Goal: Information Seeking & Learning: Compare options

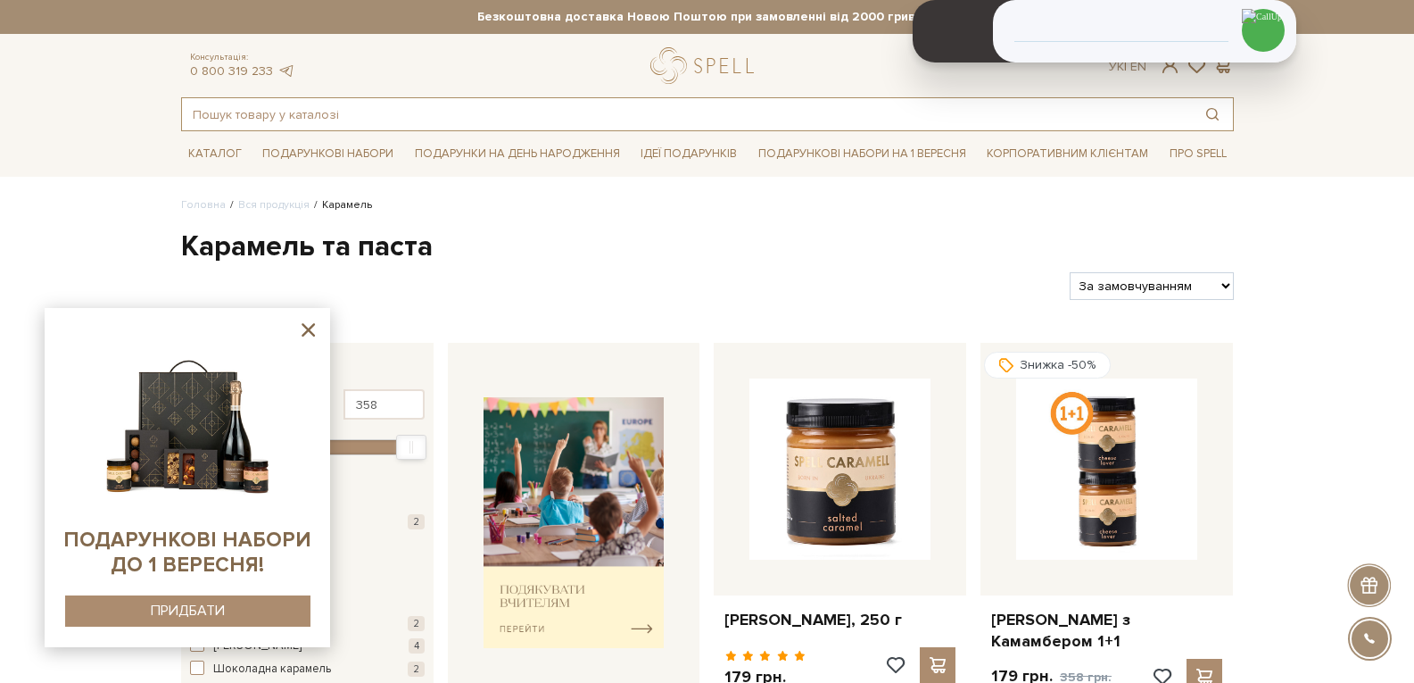
click at [414, 116] on input "text" at bounding box center [687, 114] width 1010 height 32
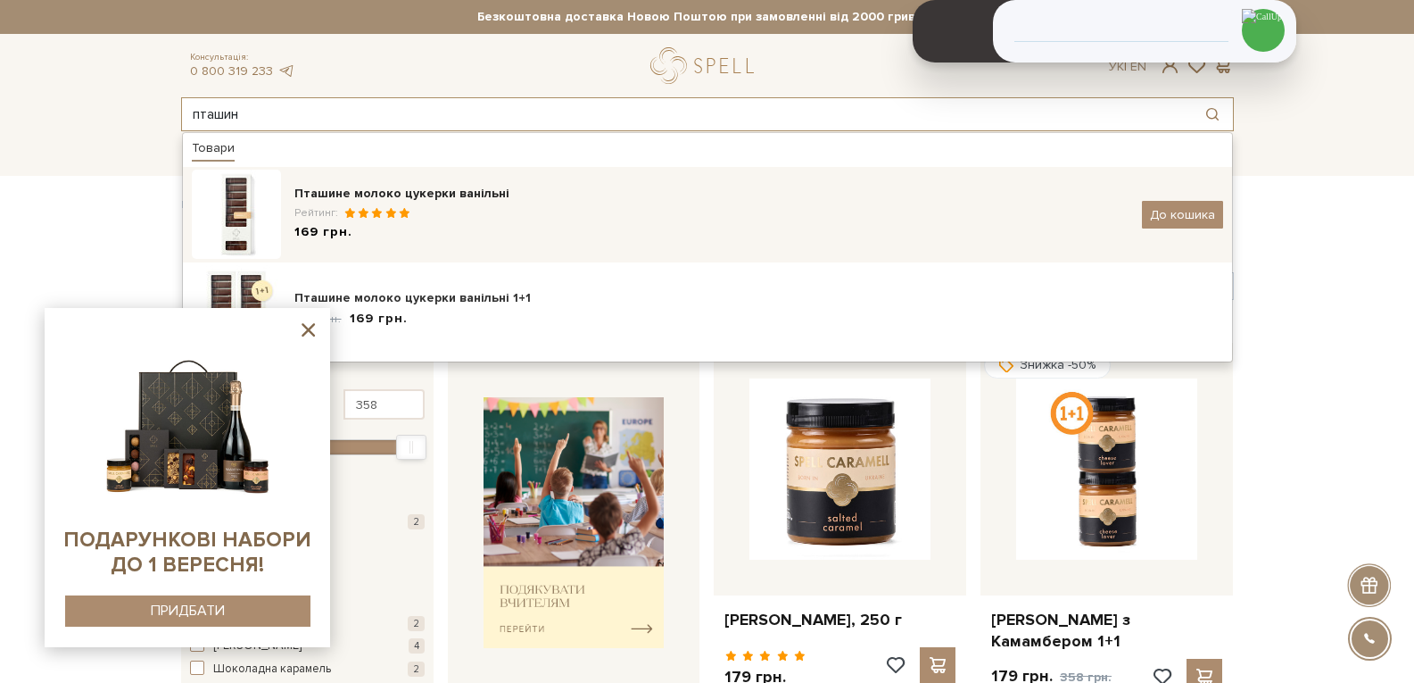
type input "пташин"
click at [429, 189] on div "Пташине молоко цукерки ванільні" at bounding box center [711, 194] width 834 height 18
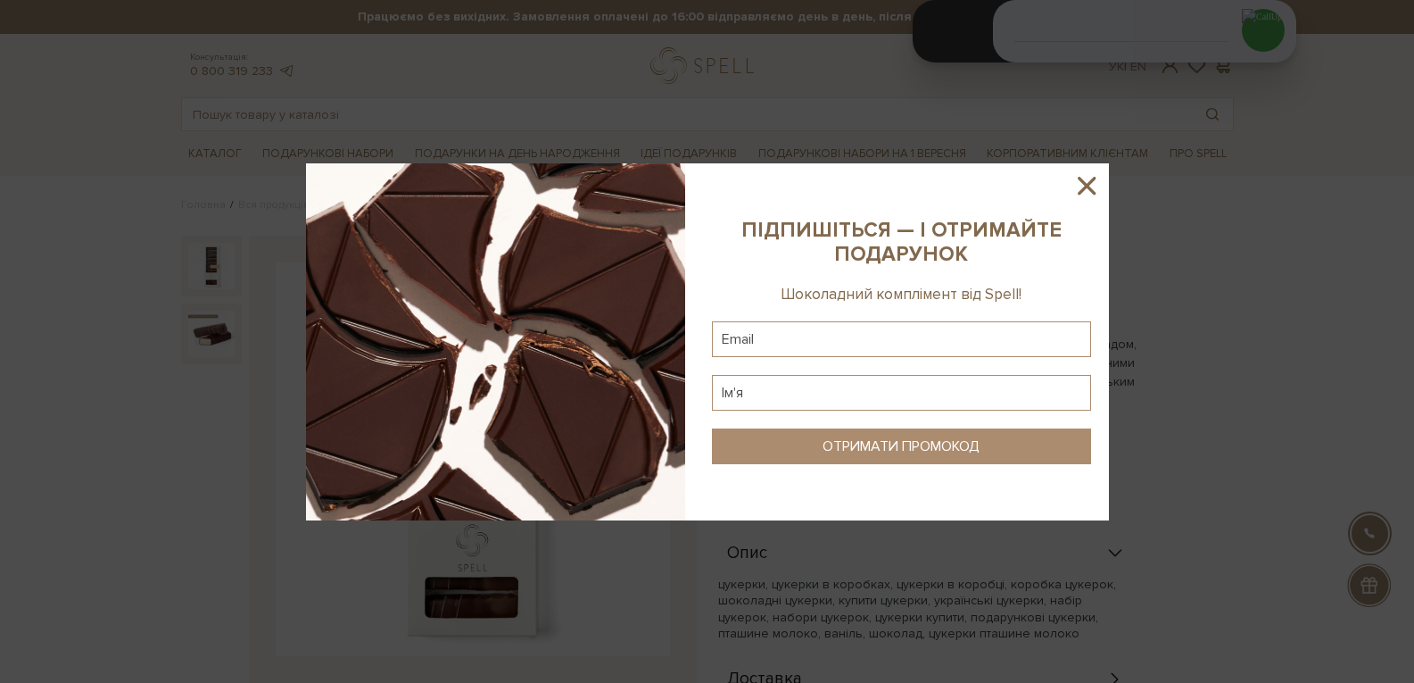
click at [1260, 145] on div at bounding box center [707, 341] width 1414 height 683
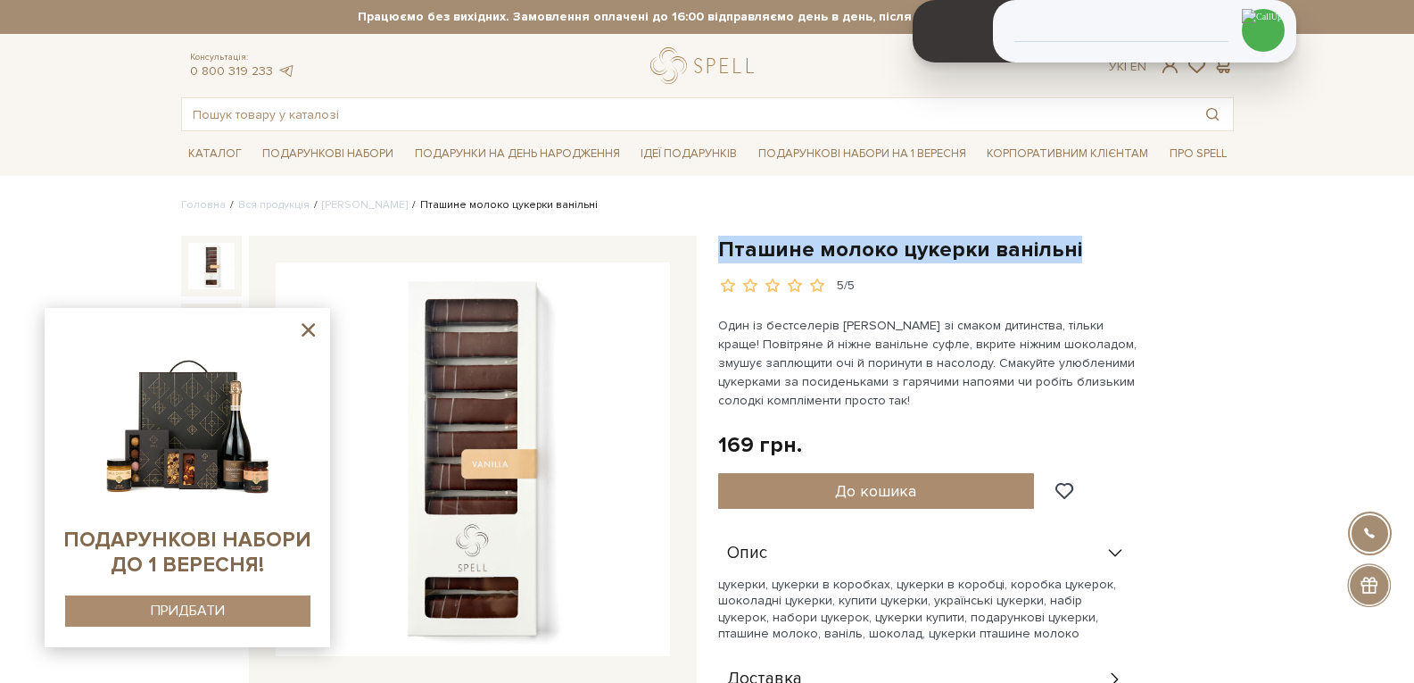
drag, startPoint x: 1006, startPoint y: 249, endPoint x: 709, endPoint y: 253, distance: 296.3
click at [709, 253] on div "Пташине молоко цукерки ванільні 5/5 Один із бестселерів Spell зі смаком дитинст…" at bounding box center [976, 540] width 537 height 609
copy h1 "Пташине молоко цукерки ванільні"
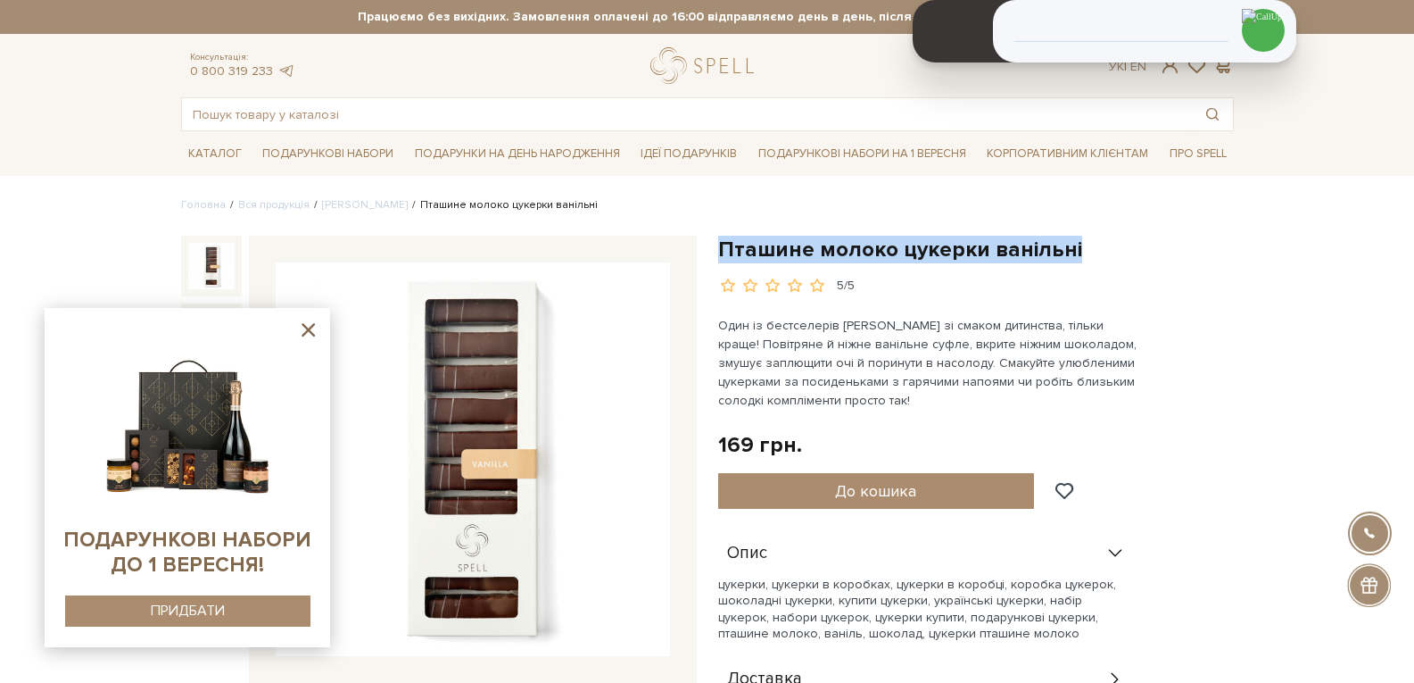
drag, startPoint x: 1081, startPoint y: 249, endPoint x: 710, endPoint y: 253, distance: 370.4
click at [710, 253] on div "Пташине молоко цукерки ванільні 5/5 Один із бестселерів Spell зі смаком дитинст…" at bounding box center [976, 540] width 537 height 609
copy h1 "Пташине молоко цукерки ванільні"
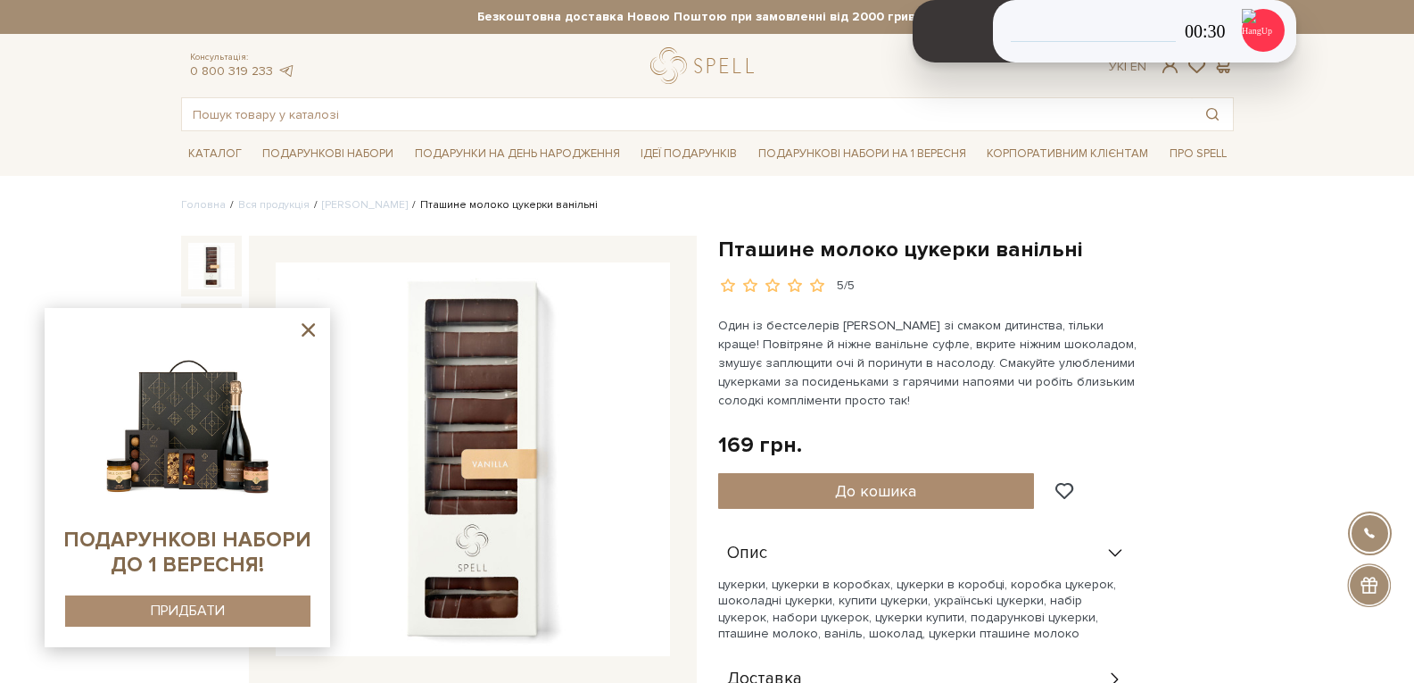
click at [316, 322] on icon at bounding box center [308, 330] width 22 height 22
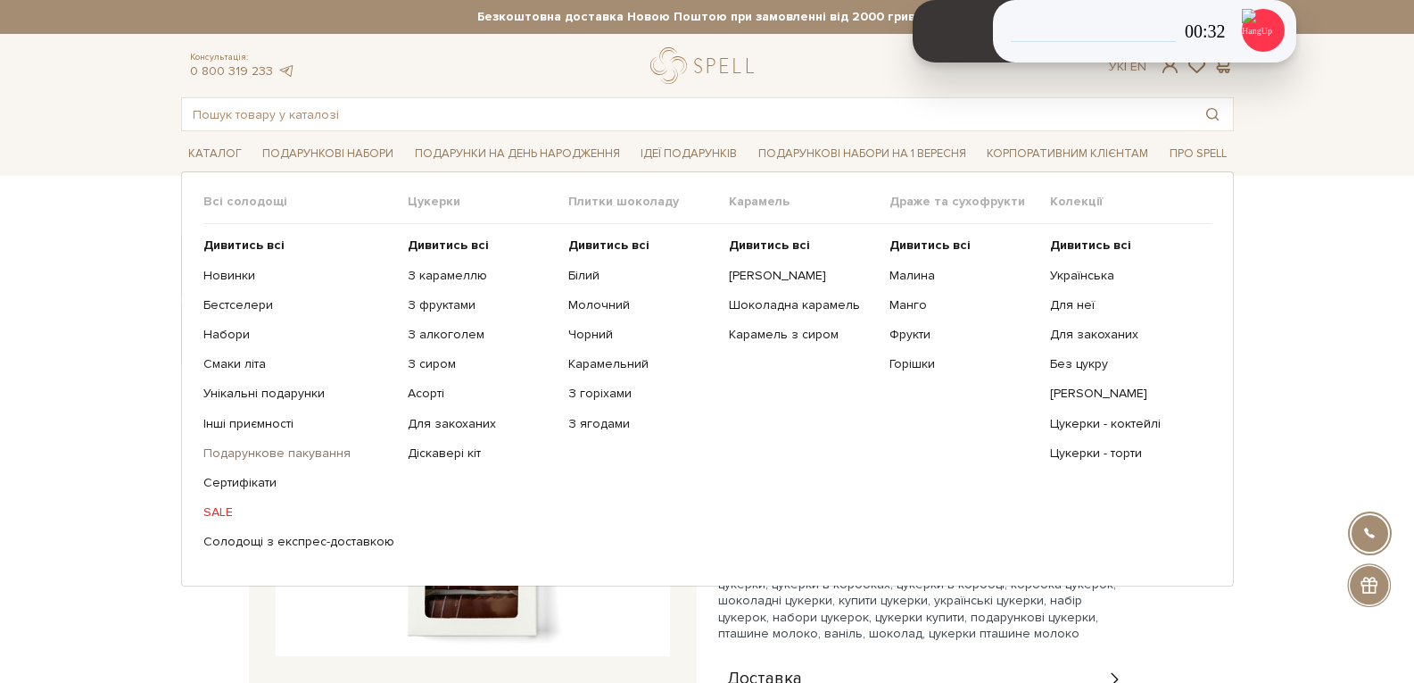
click at [308, 452] on link "Подарункове пакування" at bounding box center [298, 453] width 191 height 16
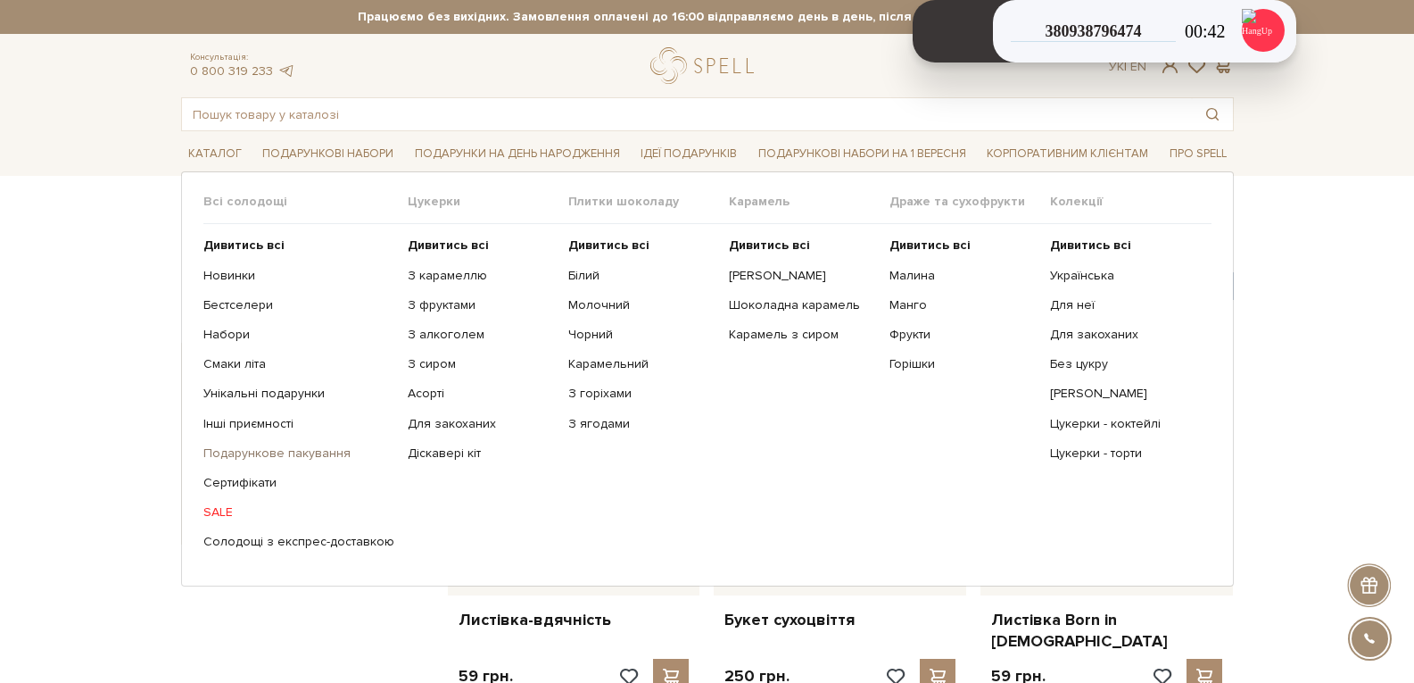
click at [281, 459] on link "Подарункове пакування" at bounding box center [298, 453] width 191 height 16
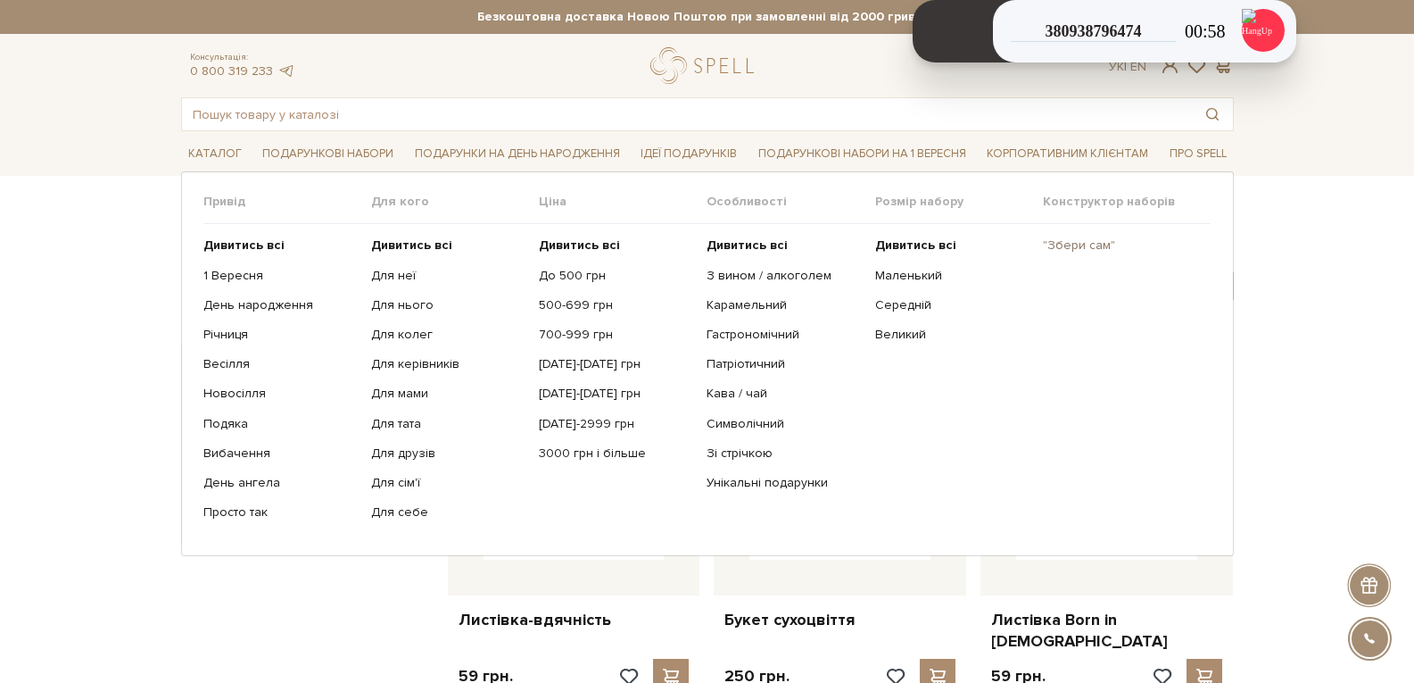
click at [1096, 251] on link ""Збери сам"" at bounding box center [1120, 245] width 154 height 16
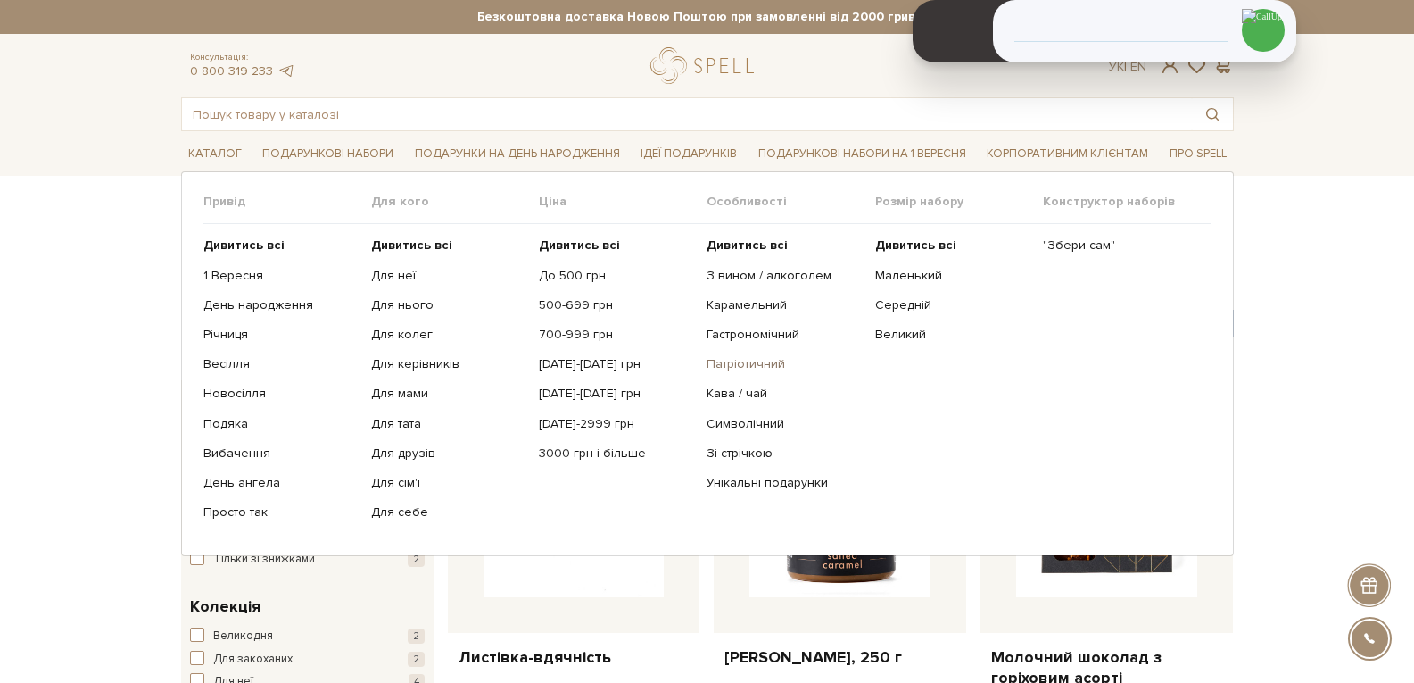
click at [737, 361] on link "Патріотичний" at bounding box center [784, 364] width 154 height 16
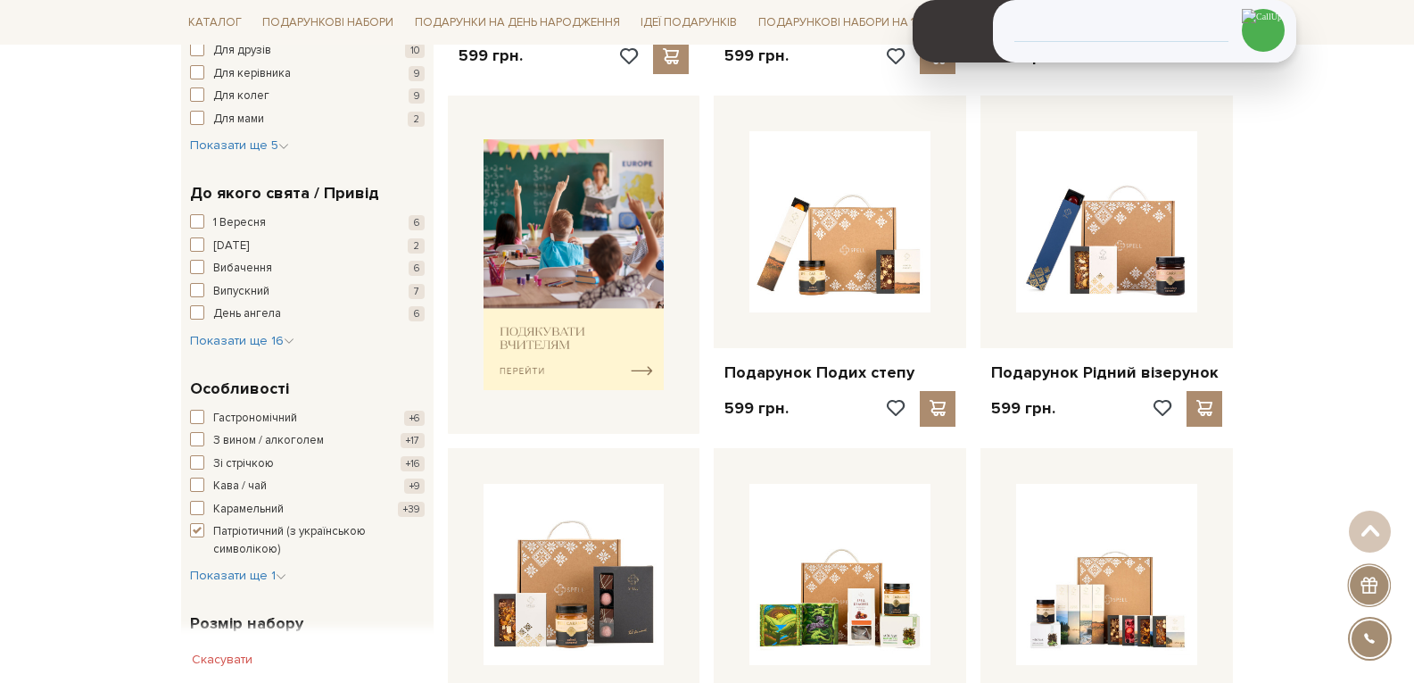
scroll to position [892, 0]
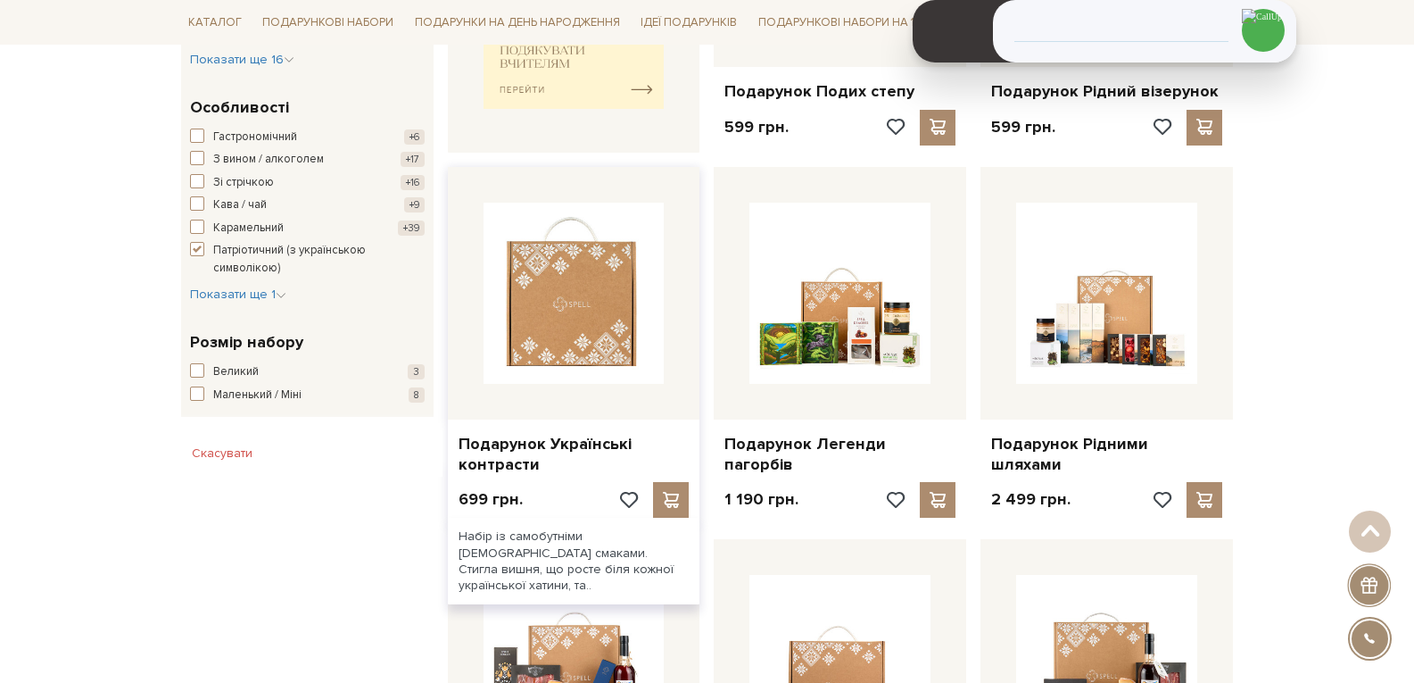
click at [518, 345] on img at bounding box center [574, 293] width 181 height 181
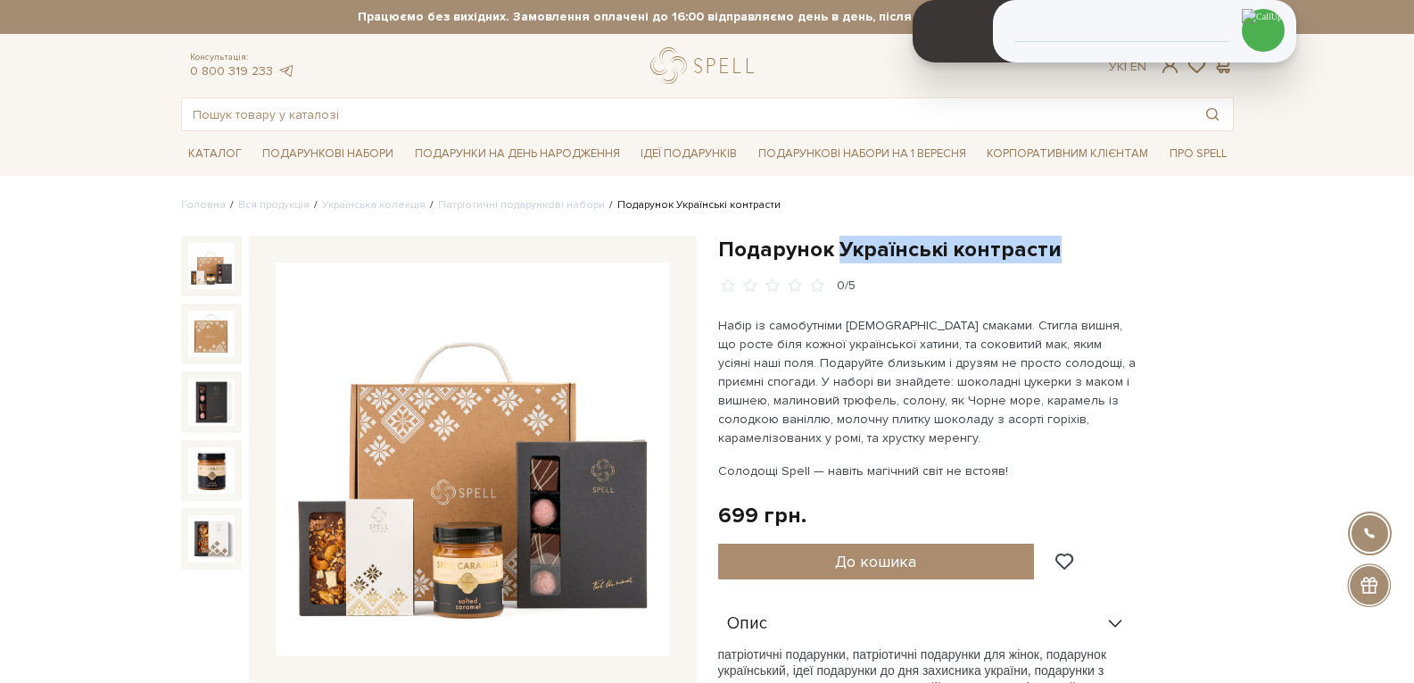
drag, startPoint x: 836, startPoint y: 242, endPoint x: 1046, endPoint y: 236, distance: 209.8
click at [1046, 236] on h1 "Подарунок Українські контрасти" at bounding box center [976, 250] width 516 height 28
copy h1 "Українські контрасти"
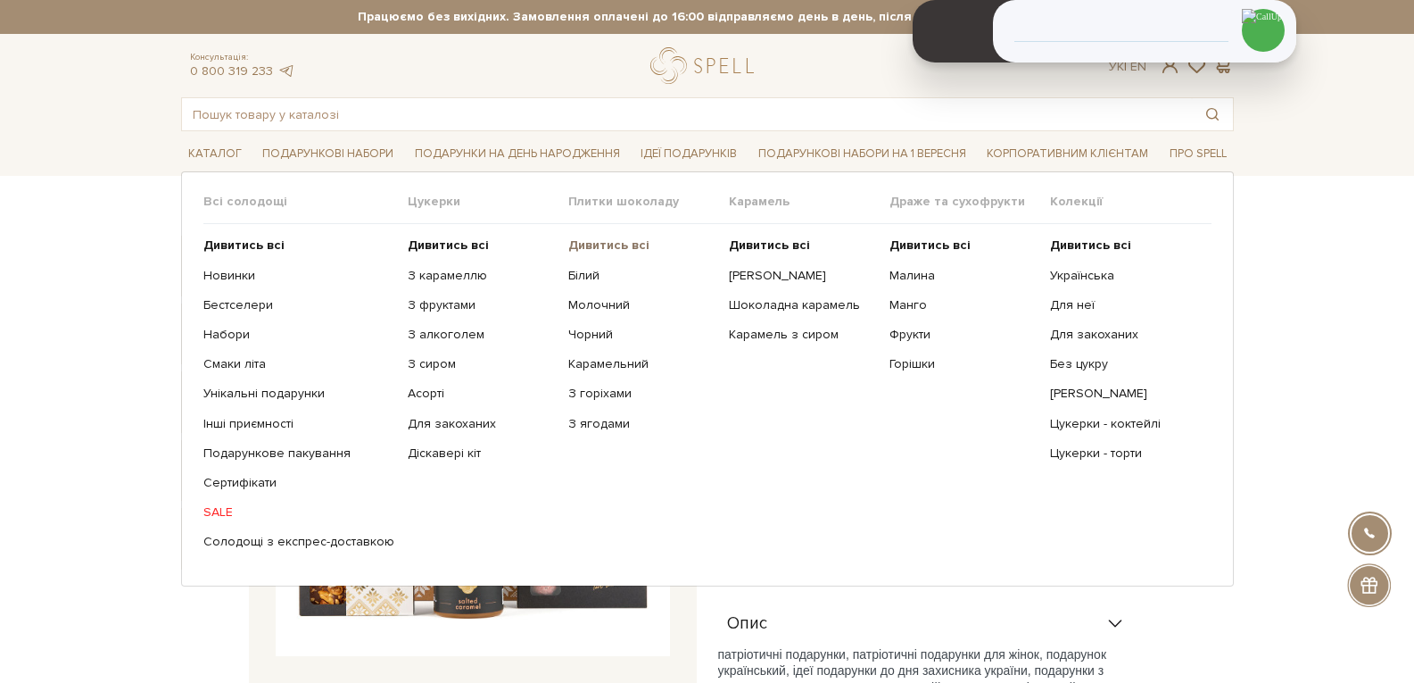
click at [596, 248] on b "Дивитись всі" at bounding box center [608, 244] width 81 height 15
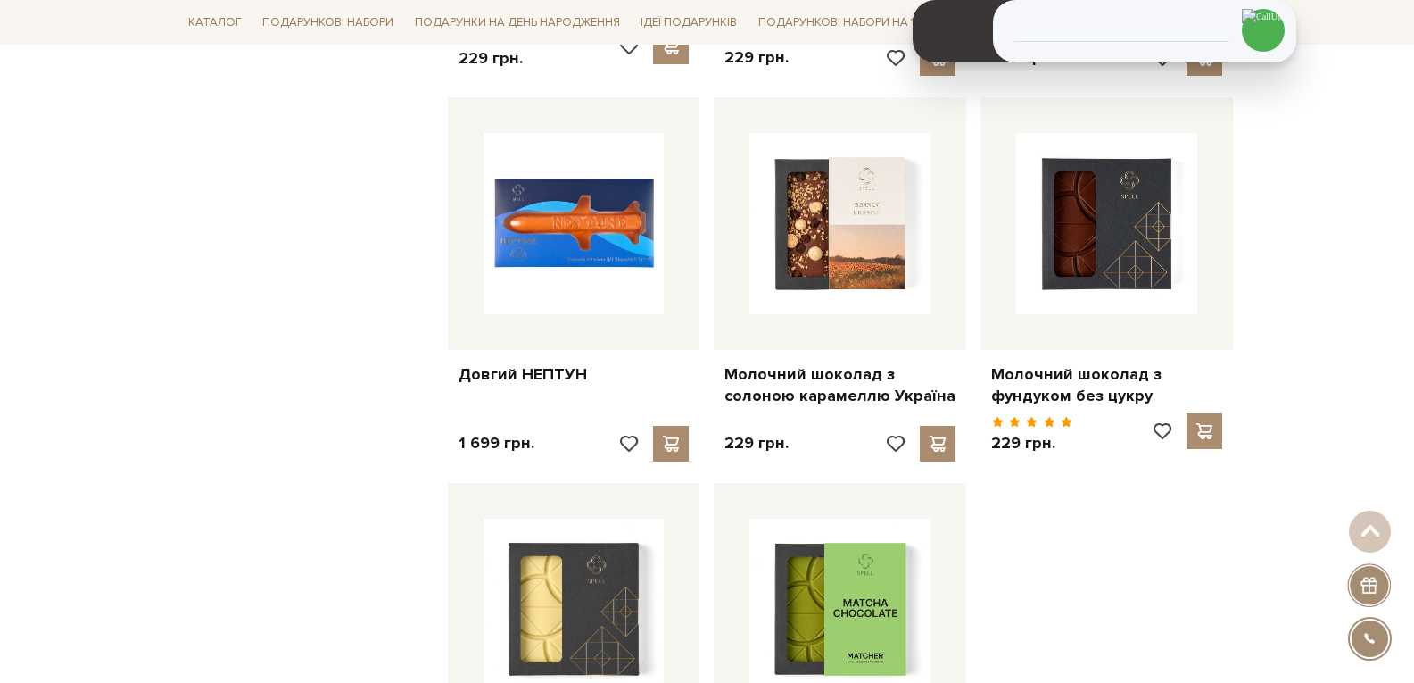
scroll to position [2320, 0]
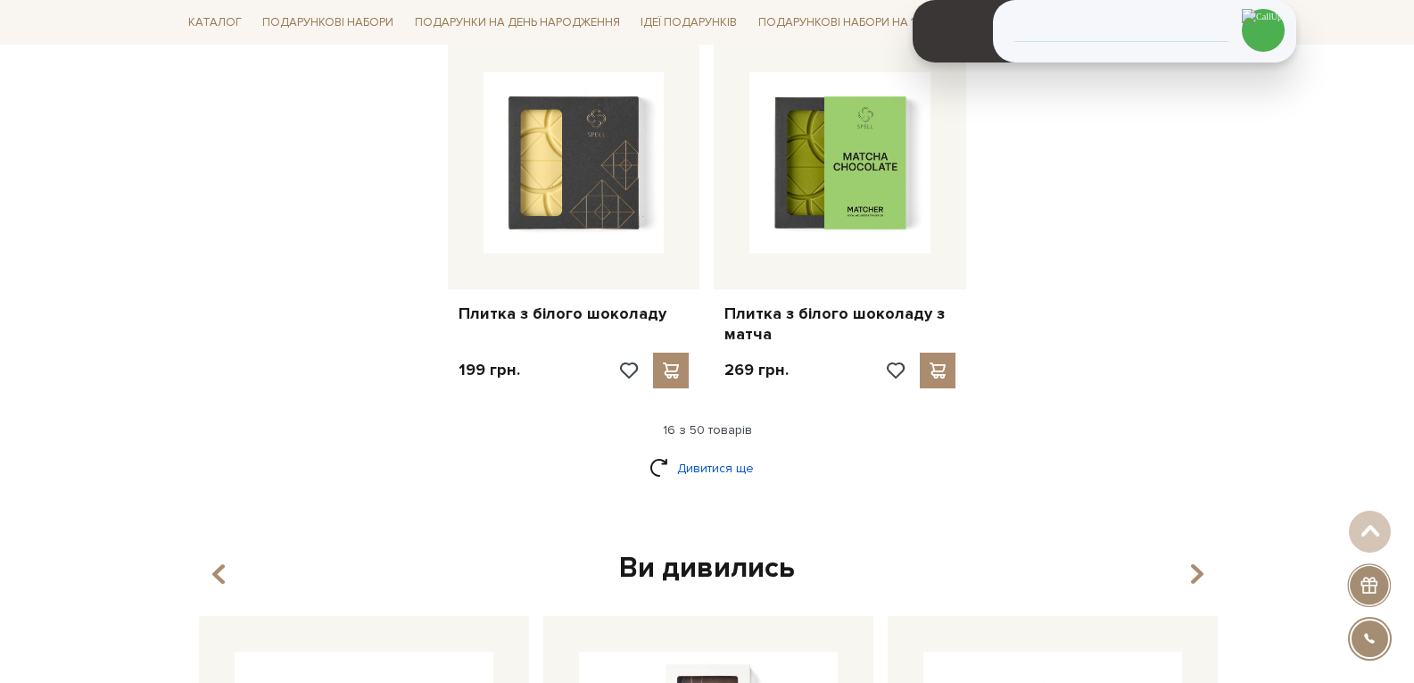
click at [749, 452] on link "Дивитися ще" at bounding box center [708, 467] width 116 height 31
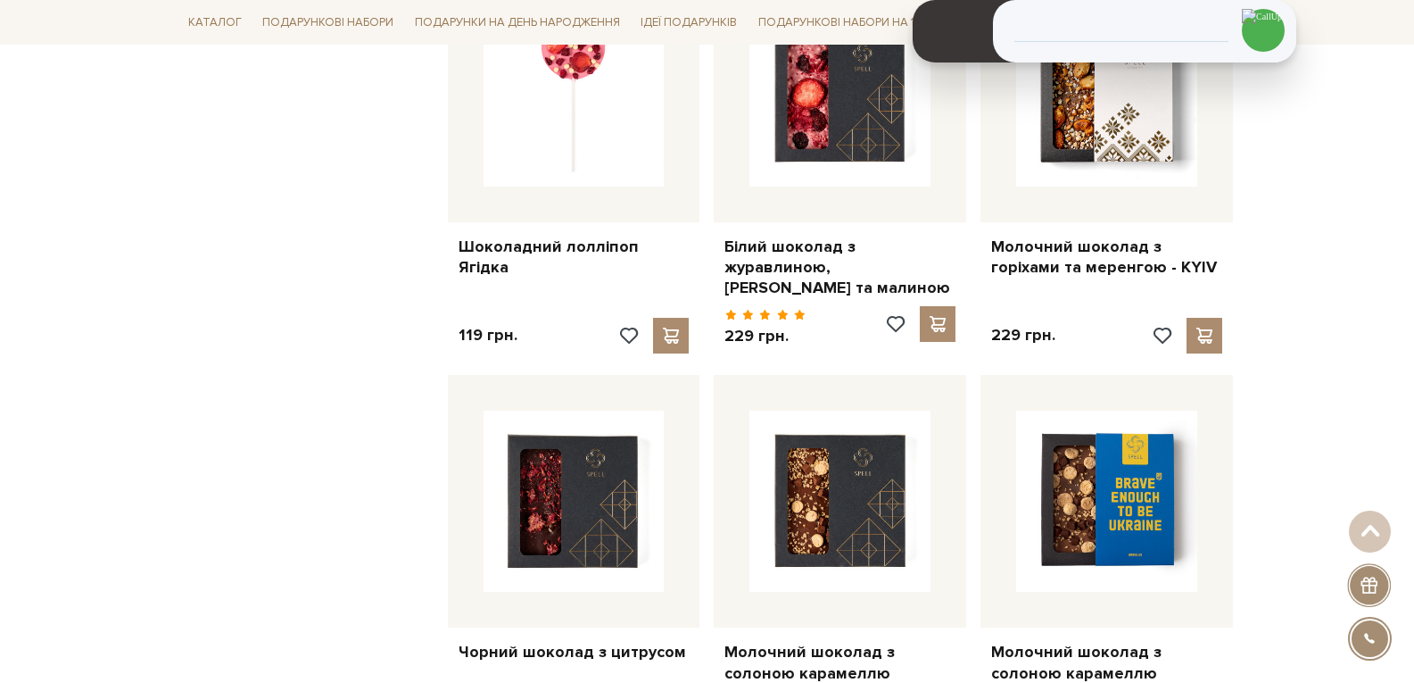
scroll to position [4283, 0]
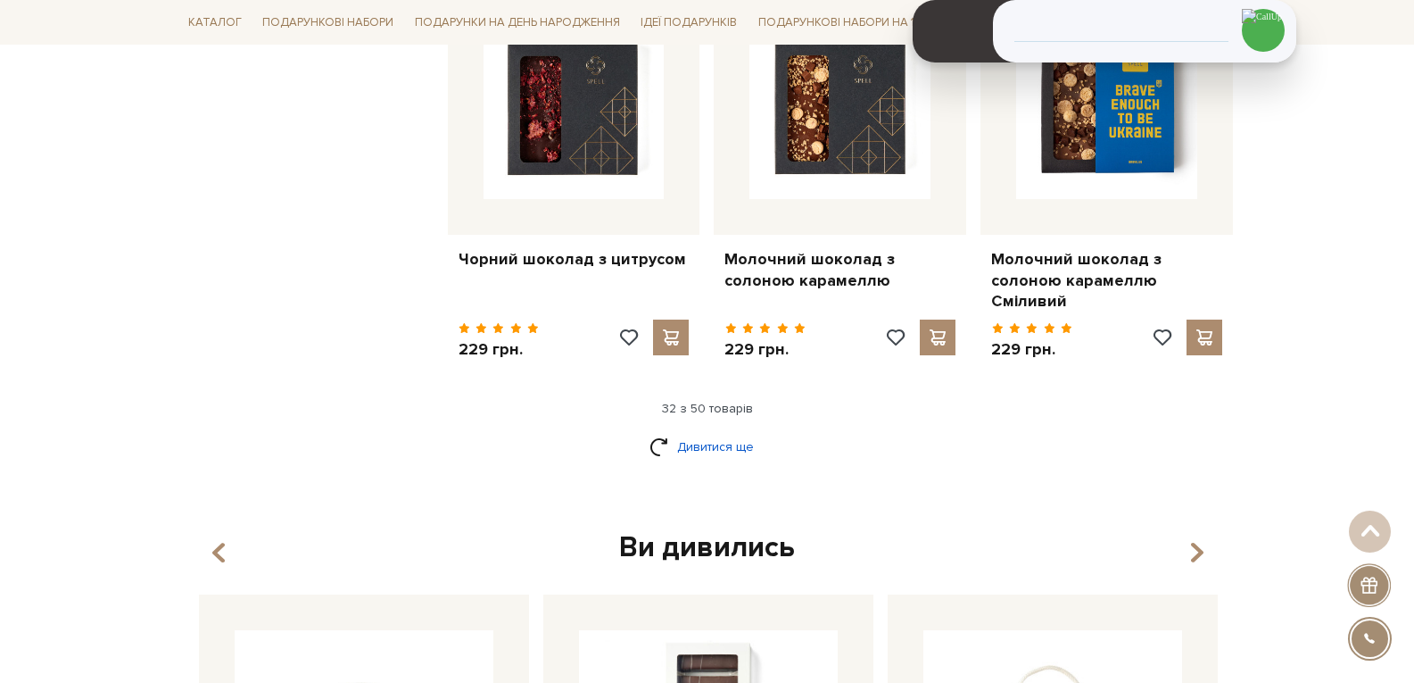
click at [743, 437] on link "Дивитися ще" at bounding box center [708, 446] width 116 height 31
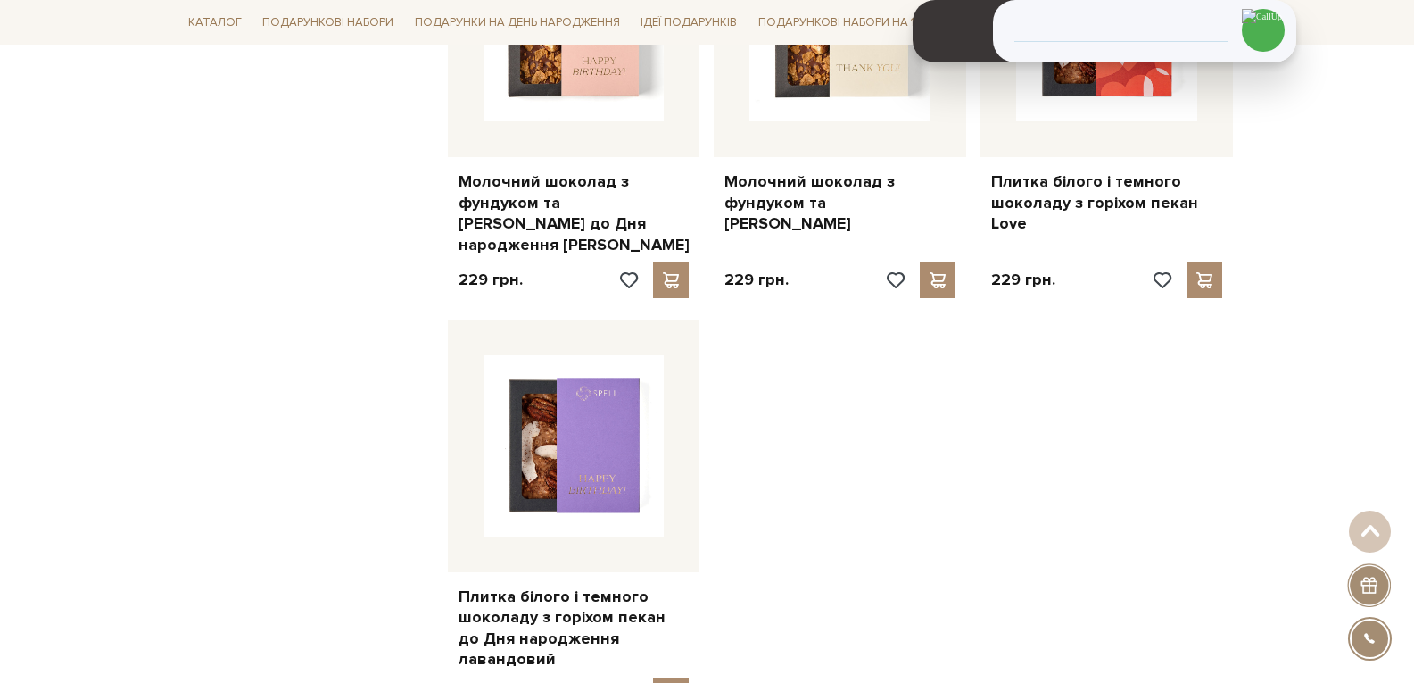
scroll to position [6604, 0]
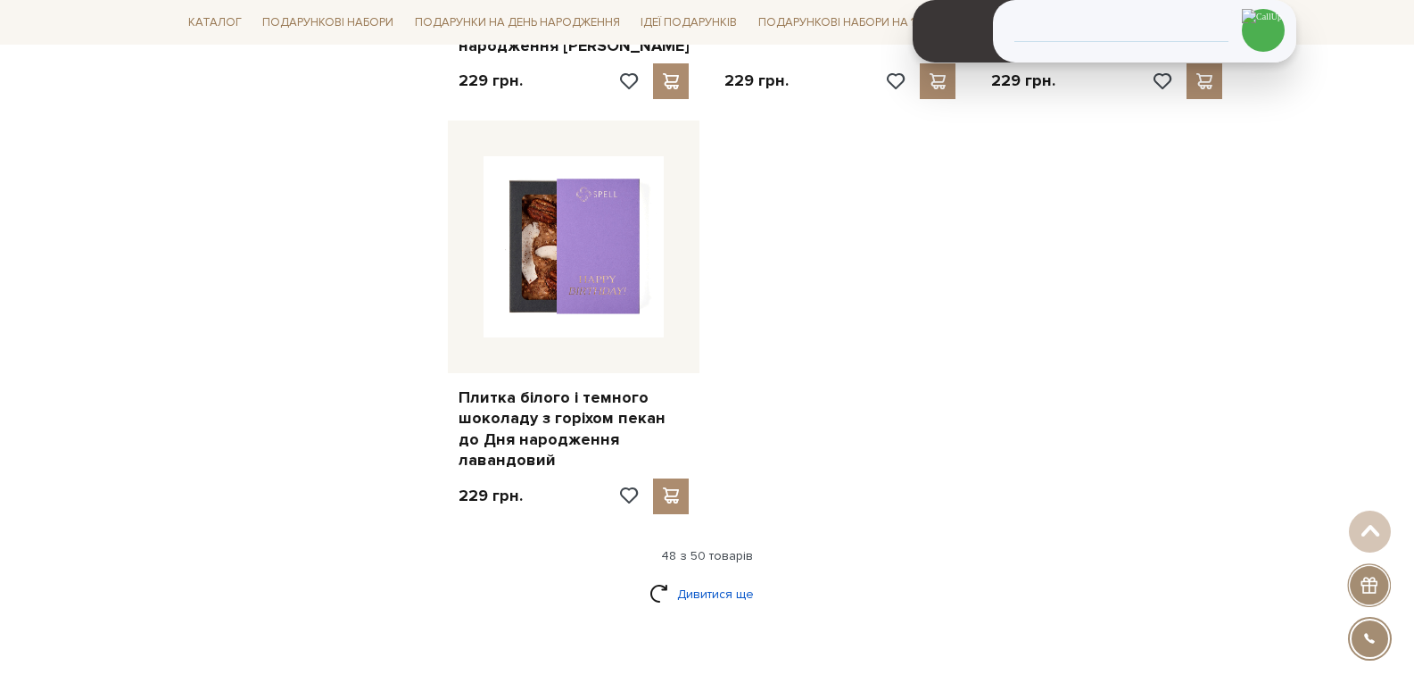
click at [679, 578] on link "Дивитися ще" at bounding box center [708, 593] width 116 height 31
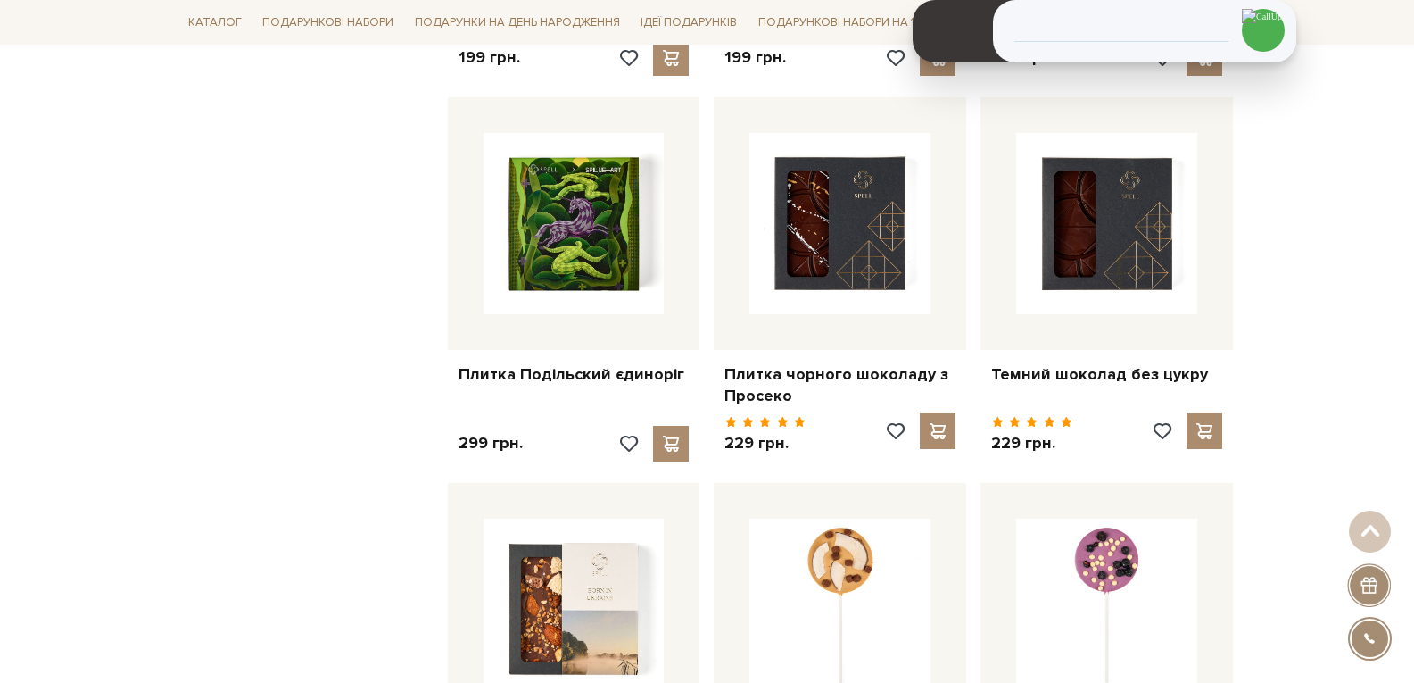
scroll to position [3123, 0]
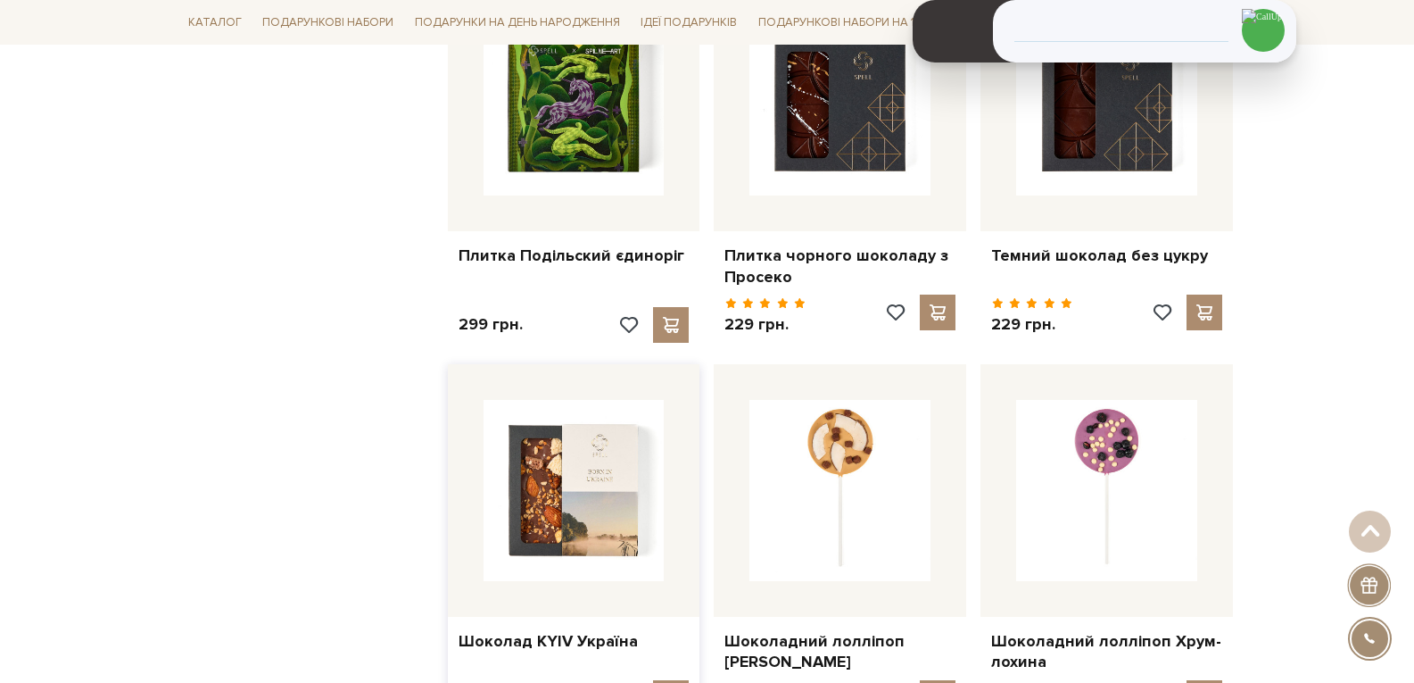
click at [497, 478] on img at bounding box center [574, 490] width 181 height 181
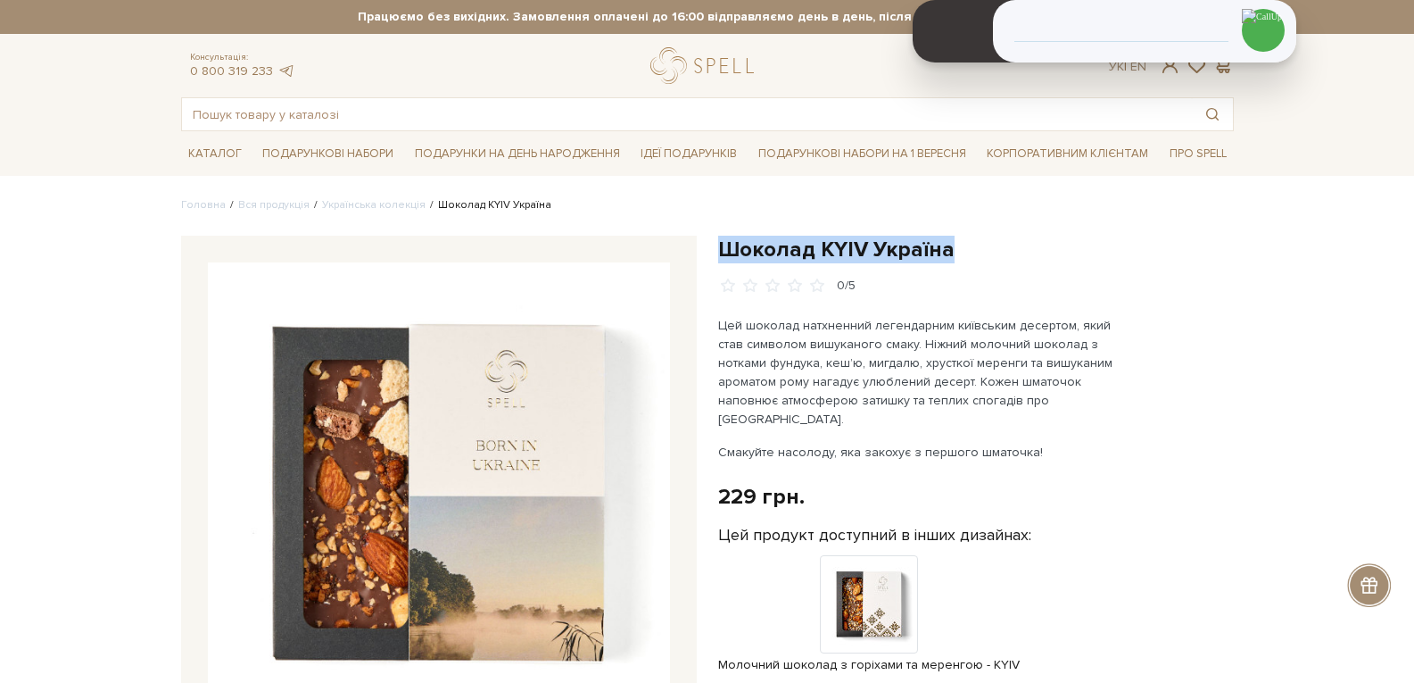
drag, startPoint x: 949, startPoint y: 251, endPoint x: 716, endPoint y: 254, distance: 232.9
copy h1 "Шоколад KYIV Україна"
click at [496, 118] on input "text" at bounding box center [687, 114] width 1010 height 32
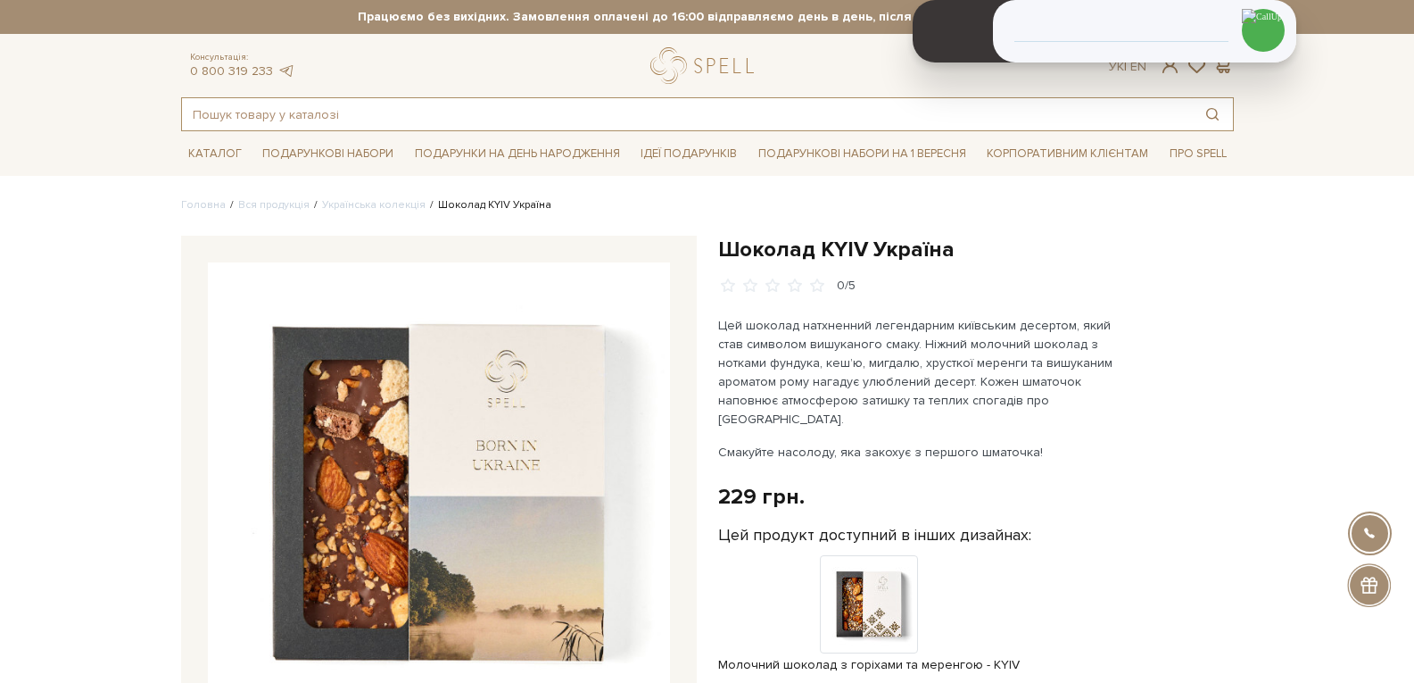
paste input "Рідними шляхами"
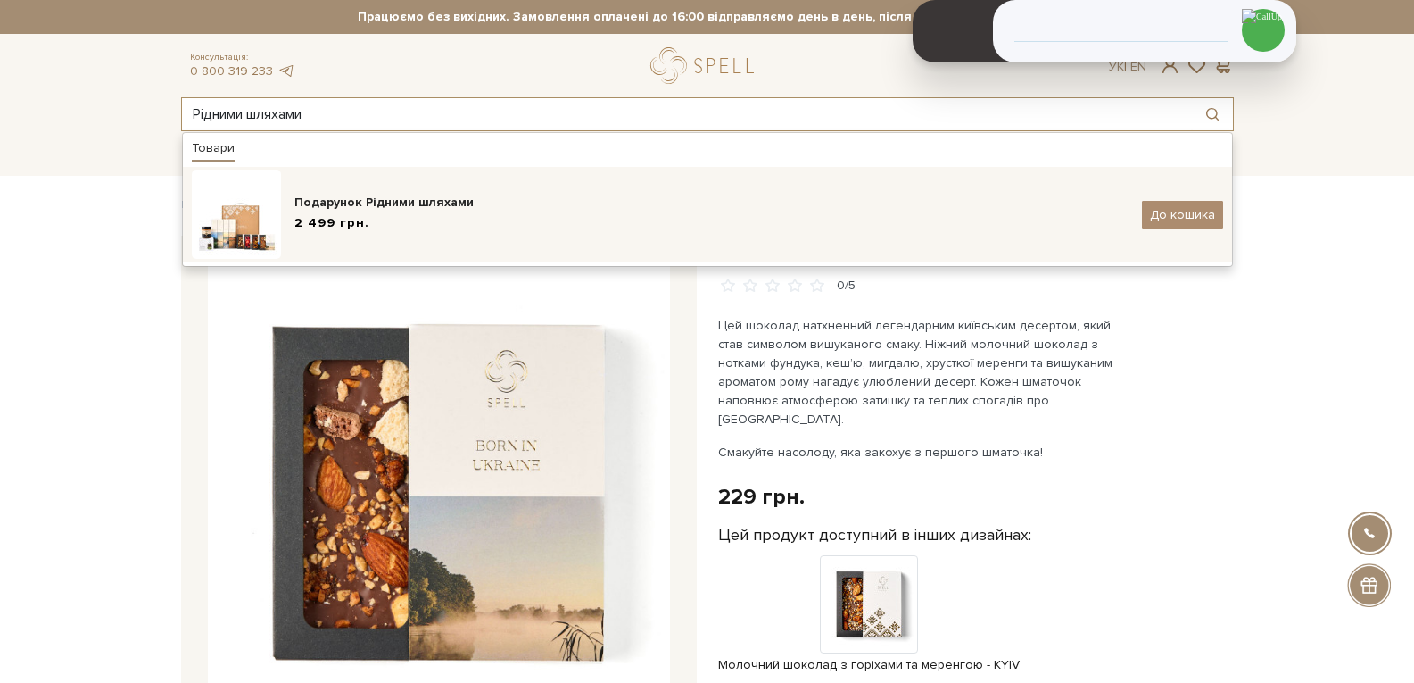
type input "Рідними шляхами"
click at [425, 210] on div "Подарунок Рідними шляхами" at bounding box center [711, 203] width 834 height 18
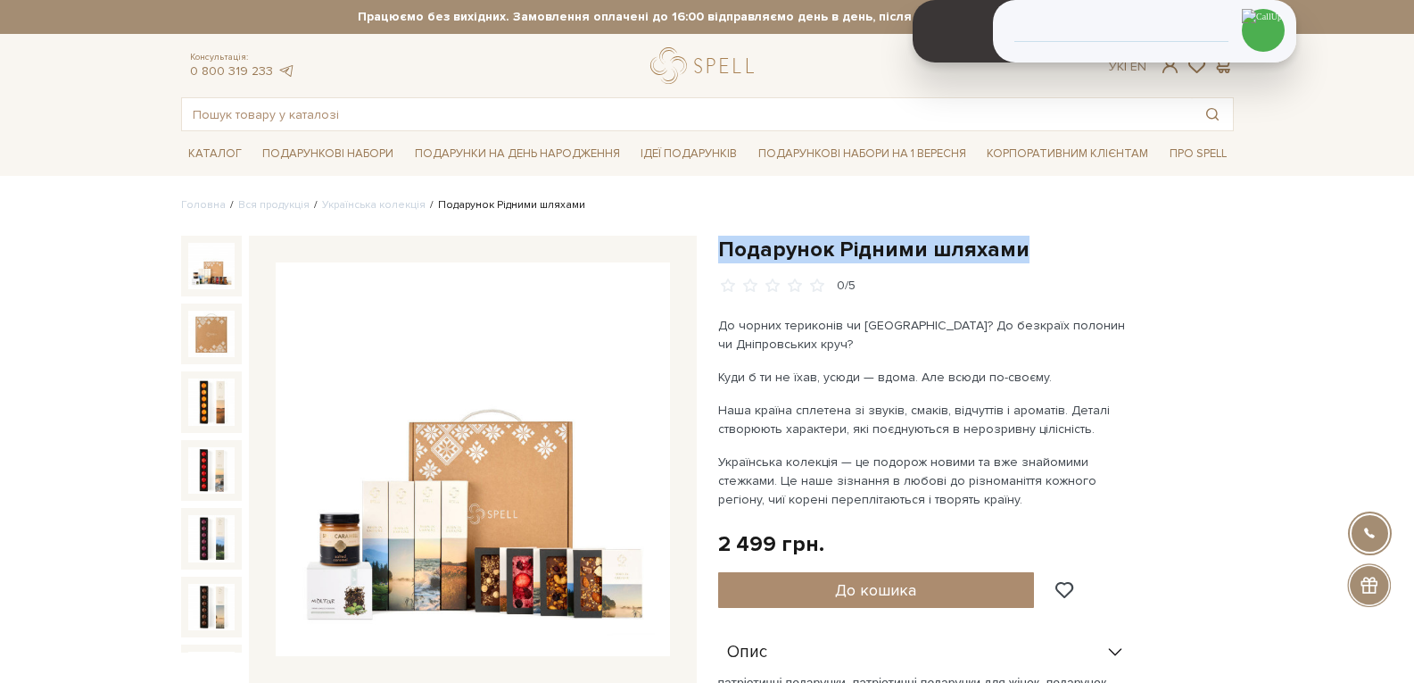
drag, startPoint x: 1015, startPoint y: 249, endPoint x: 715, endPoint y: 253, distance: 299.9
click at [715, 253] on div "Подарунок Рідними шляхами 0/5 До чорних териконів чи [GEOGRAPHIC_DATA]? До безк…" at bounding box center [976, 599] width 537 height 726
click at [397, 120] on input "text" at bounding box center [687, 114] width 1010 height 32
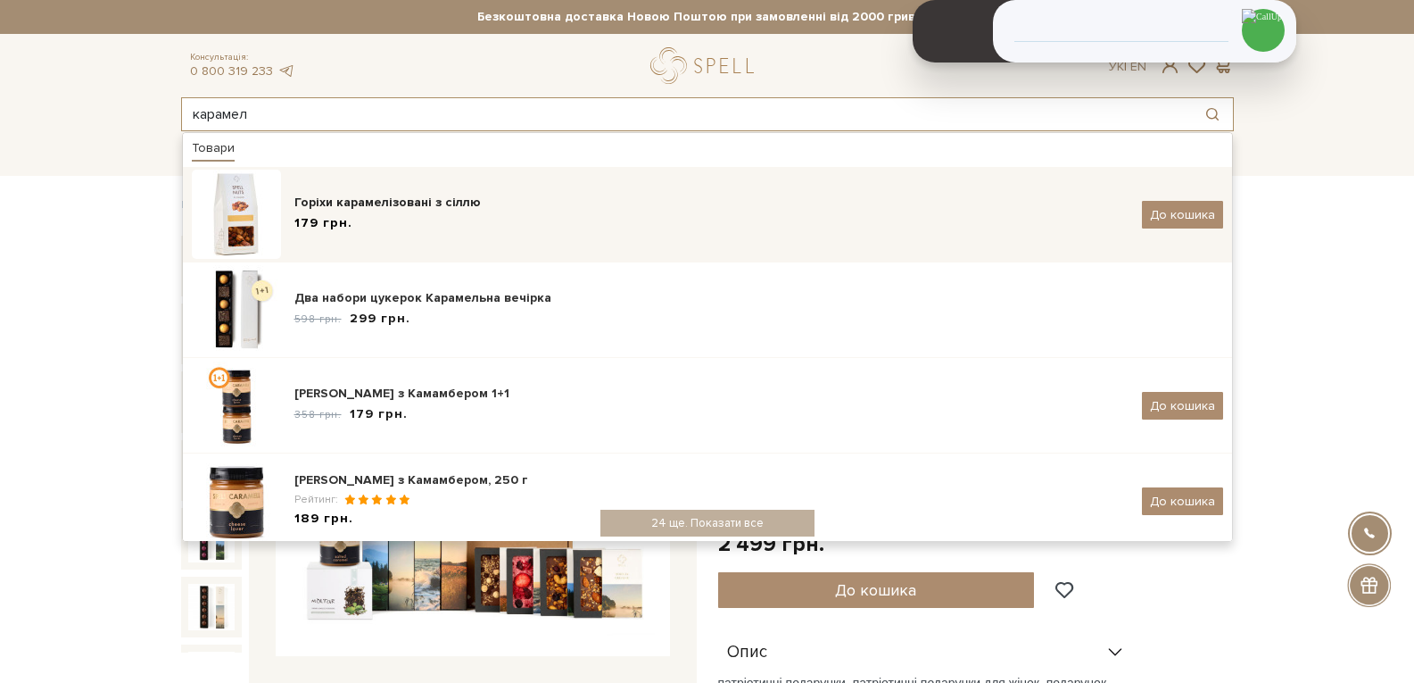
type input "карамел"
click at [390, 195] on div "Горіхи карамелізовані з сіллю" at bounding box center [711, 203] width 834 height 18
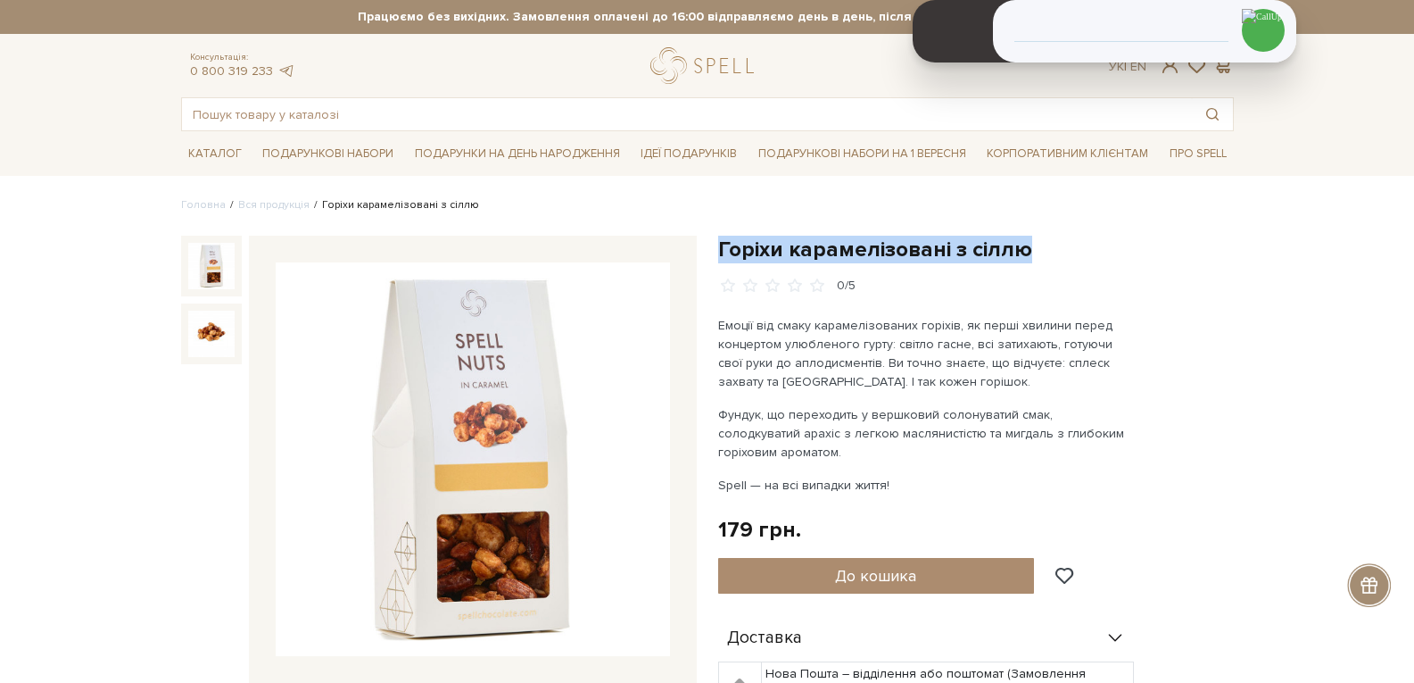
drag, startPoint x: 1044, startPoint y: 252, endPoint x: 717, endPoint y: 250, distance: 326.6
click at [718, 250] on h1 "Горіхи карамелізовані з сіллю" at bounding box center [976, 250] width 516 height 28
copy h1 "Горіхи карамелізовані з сіллю"
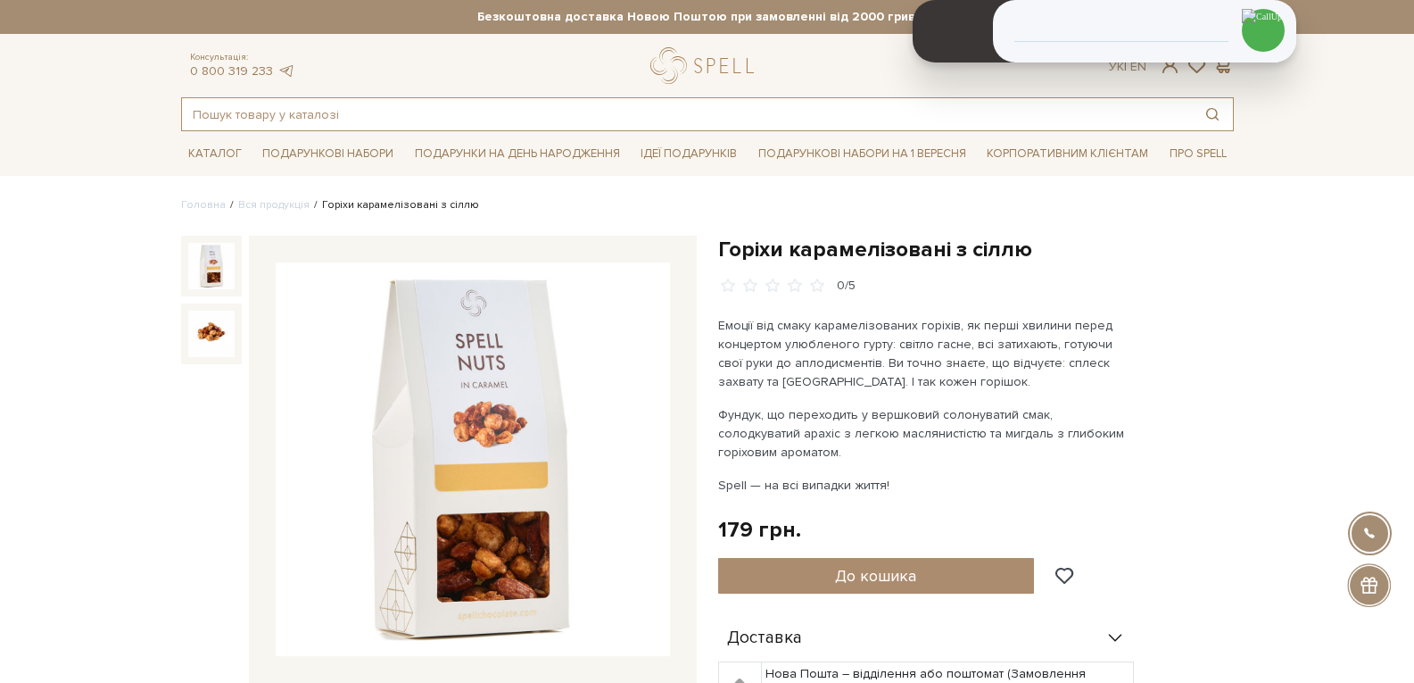
click at [423, 113] on input "text" at bounding box center [687, 114] width 1010 height 32
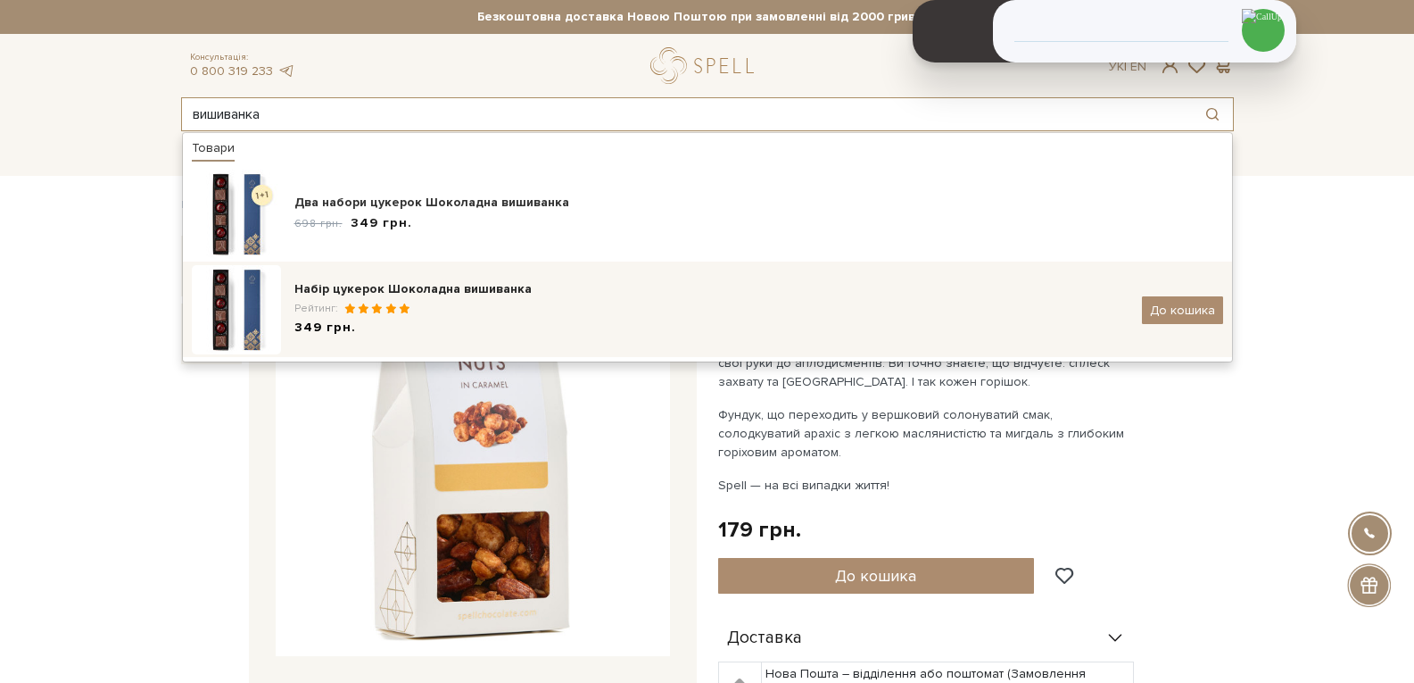
type input "вишиванка"
click at [440, 311] on div "Рейтинг:" at bounding box center [711, 308] width 834 height 15
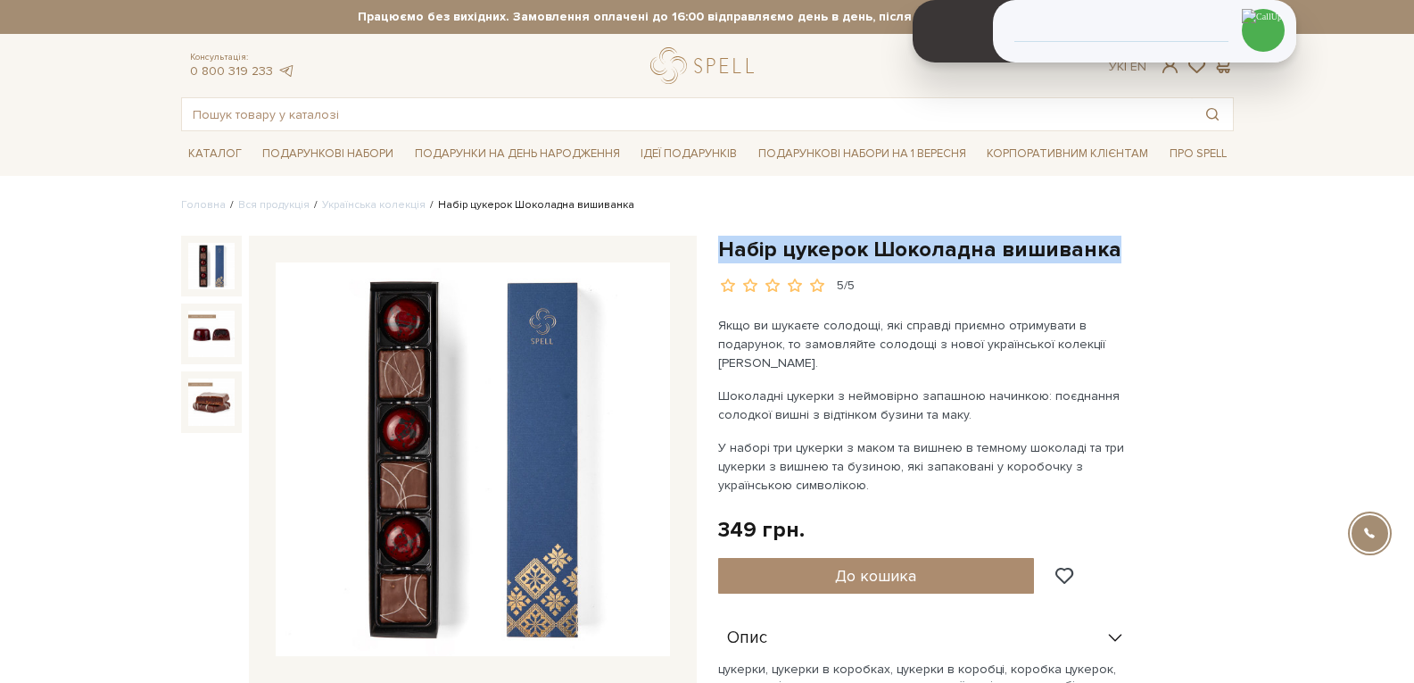
drag, startPoint x: 1124, startPoint y: 244, endPoint x: 714, endPoint y: 238, distance: 410.5
click at [714, 238] on div "Набір цукерок Шоколадна вишиванка 5/5 Якщо ви шукаєте солодощі, які справді при…" at bounding box center [976, 618] width 537 height 764
copy h1 "Набір цукерок Шоколадна вишиванка"
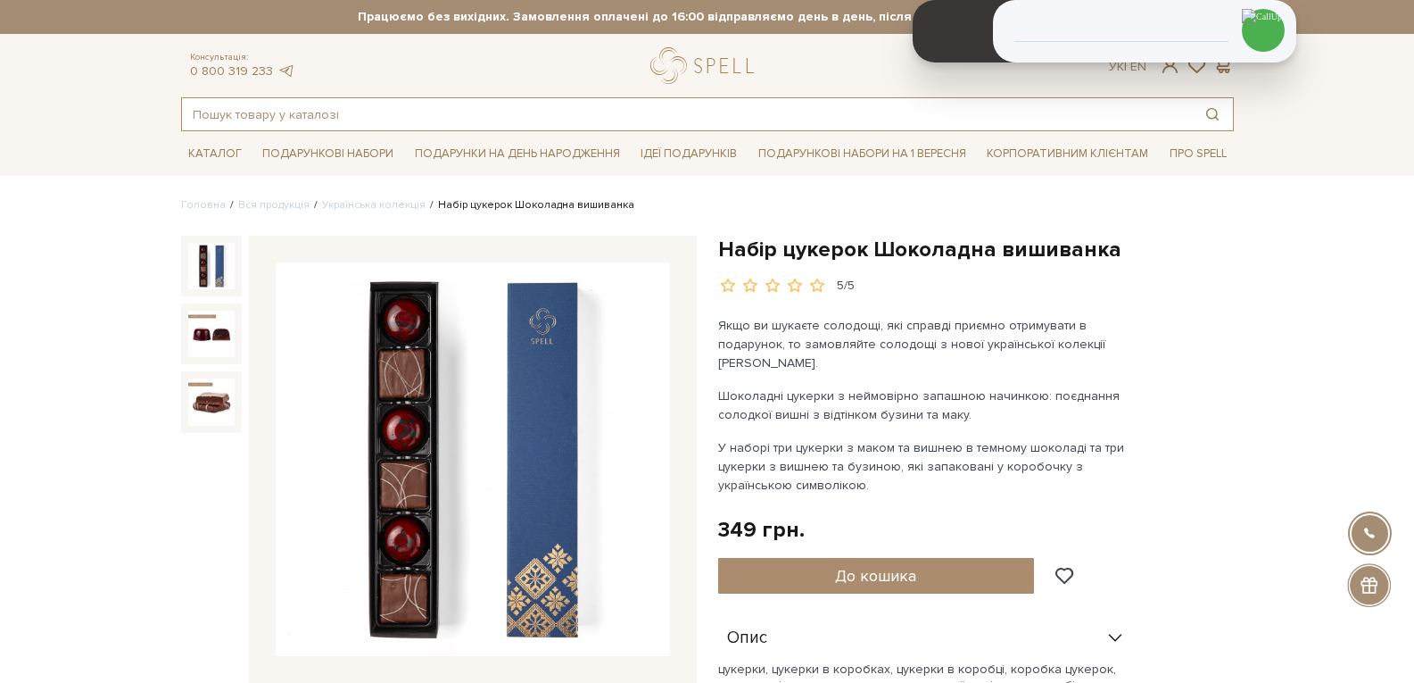
click at [494, 115] on input "text" at bounding box center [687, 114] width 1010 height 32
paste input "Українські контрасти"
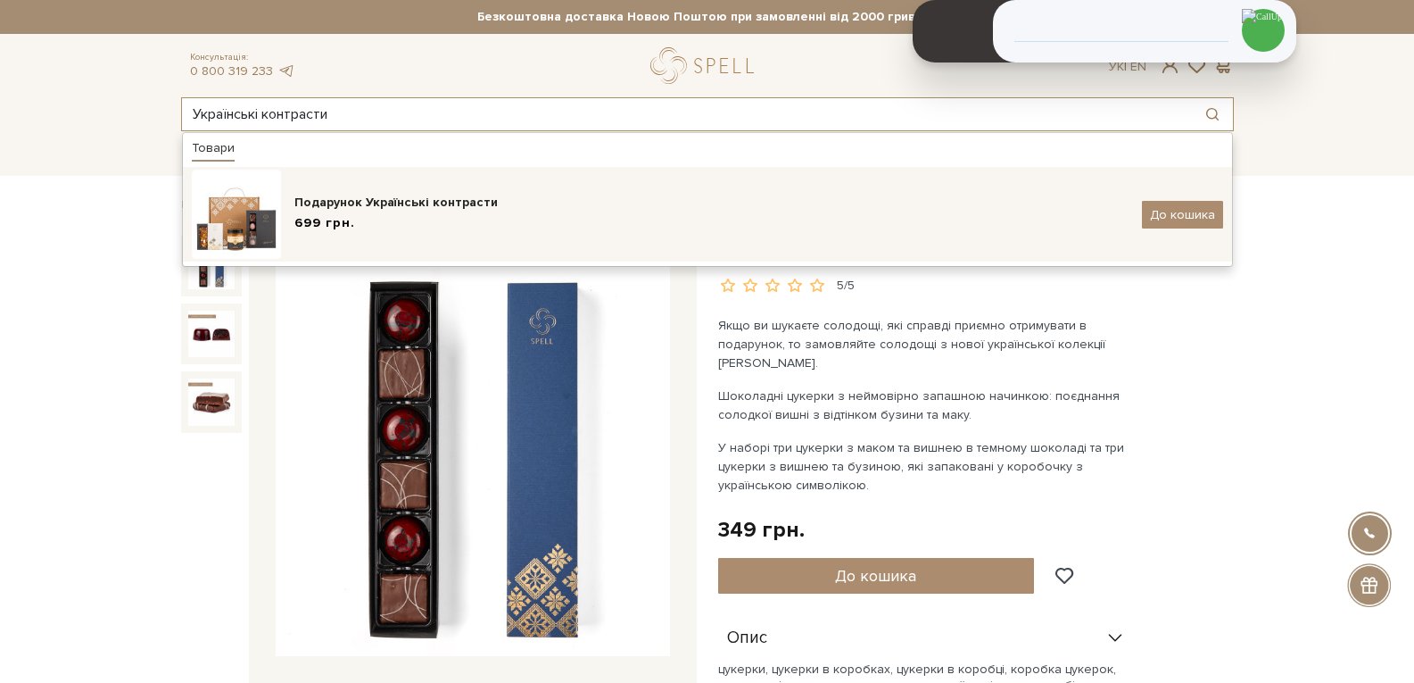
type input "Українські контрасти"
click at [426, 190] on div "Подарунок Українські контрасти 699 грн. До кошика" at bounding box center [708, 214] width 1032 height 89
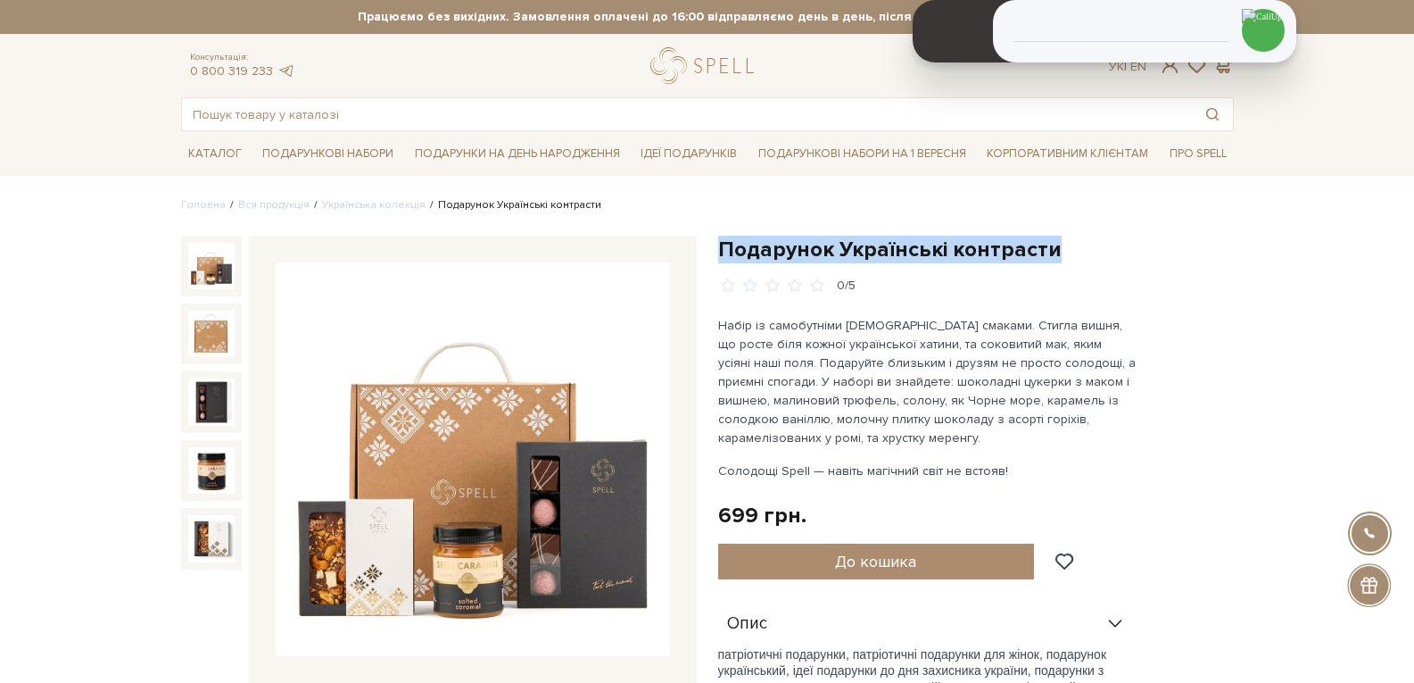
drag, startPoint x: 1061, startPoint y: 244, endPoint x: 717, endPoint y: 257, distance: 343.8
click at [718, 257] on h1 "Подарунок Українські контрасти" at bounding box center [976, 250] width 516 height 28
copy h1 "Подарунок Українські контрасти"
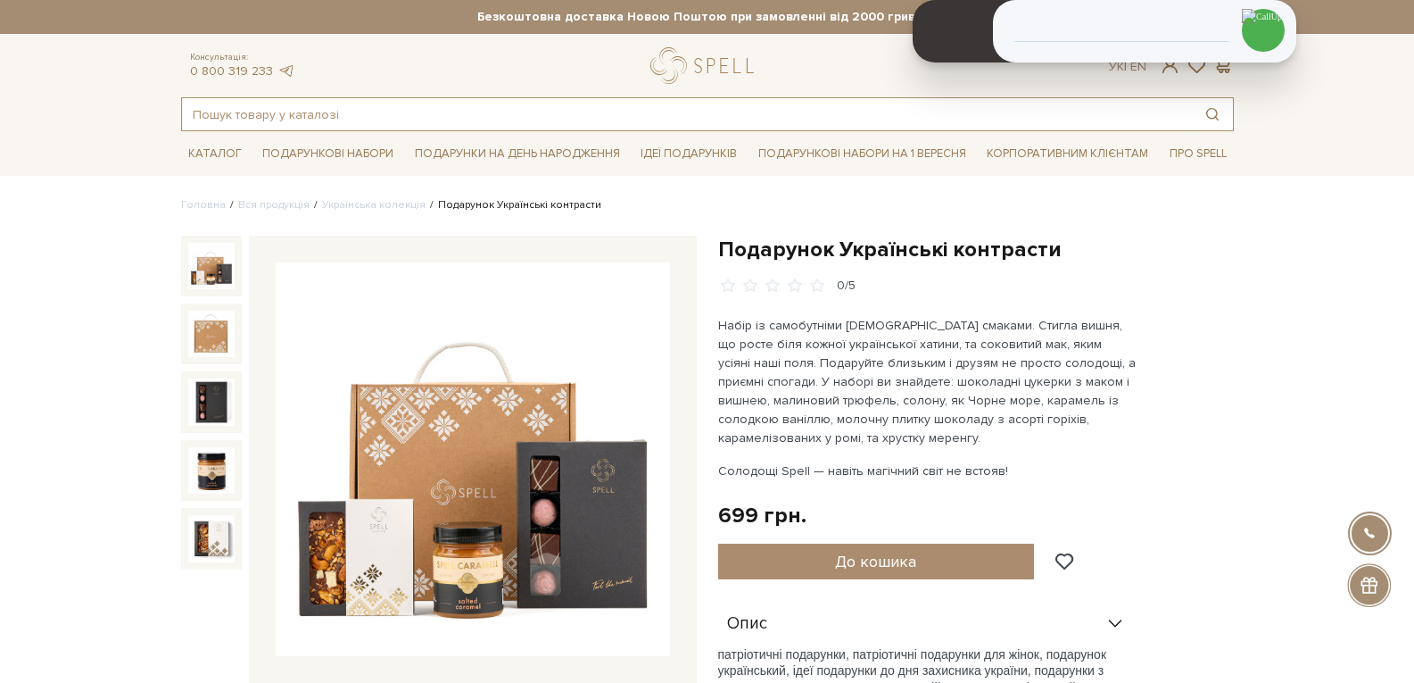
click at [408, 109] on input "text" at bounding box center [687, 114] width 1010 height 32
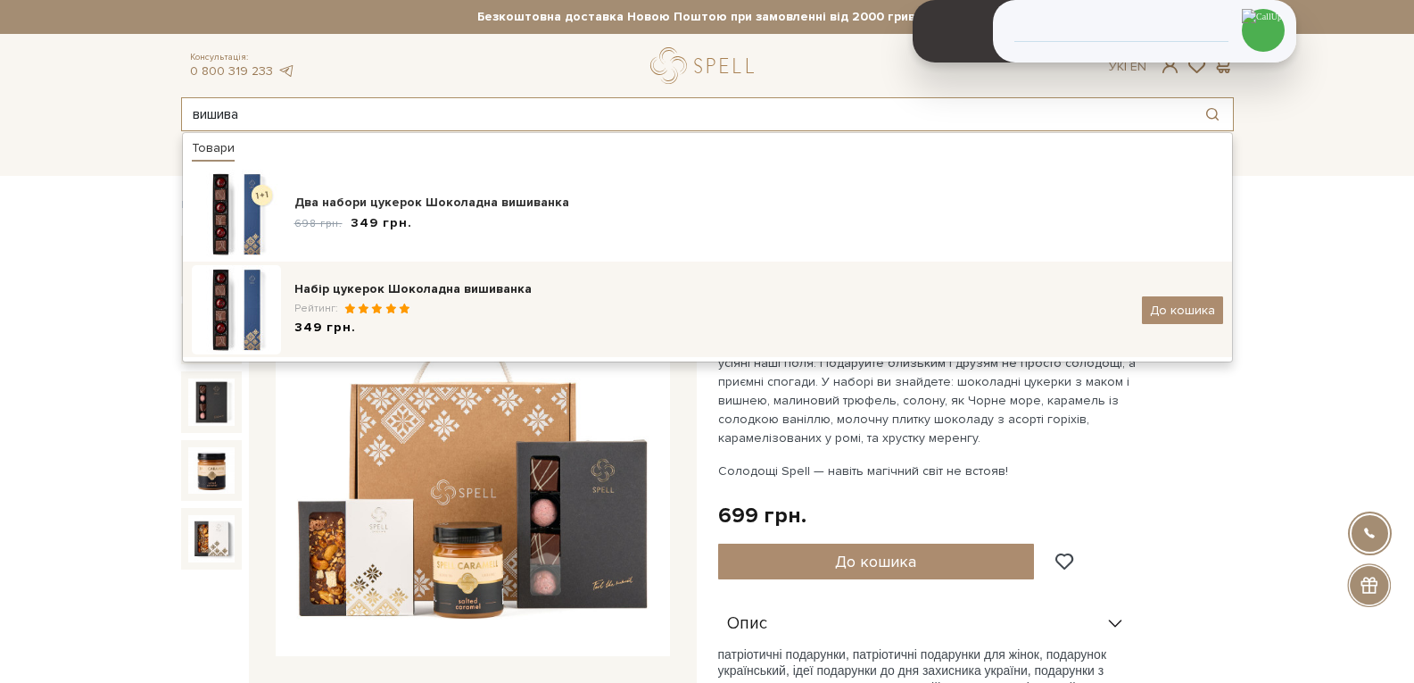
type input "вишива"
click at [431, 353] on div "Набір цукерок Шоколадна вишиванка Рейтинг: 349 грн. До кошика" at bounding box center [708, 309] width 1032 height 89
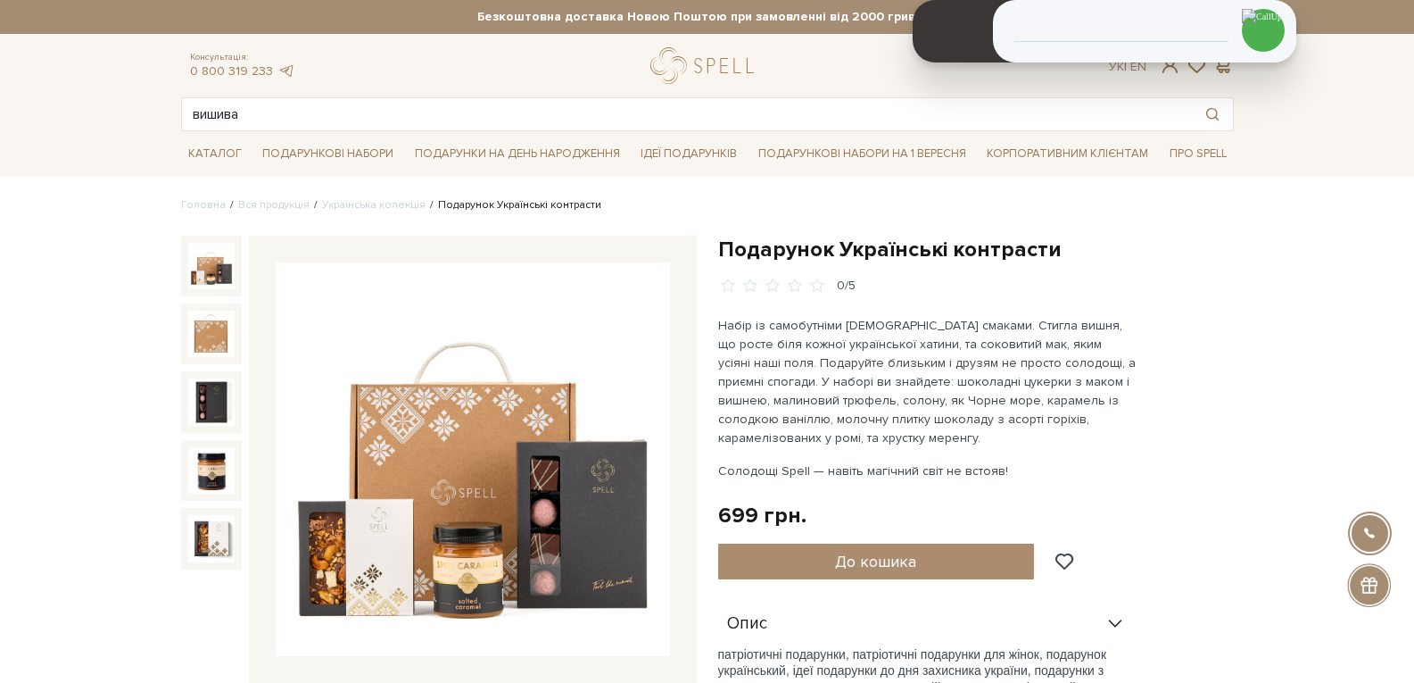
click at [428, 339] on img at bounding box center [473, 459] width 394 height 394
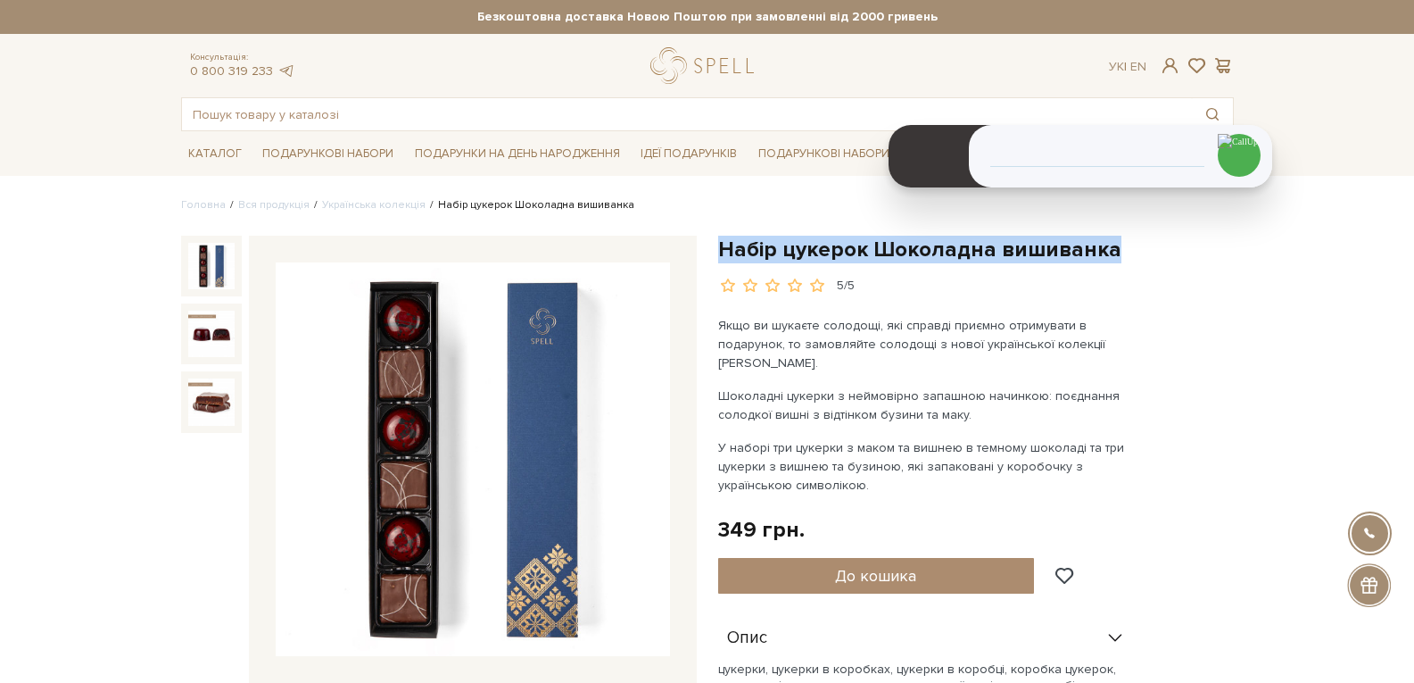
drag, startPoint x: 1111, startPoint y: 261, endPoint x: 714, endPoint y: 242, distance: 397.6
click at [714, 242] on div "Набір цукерок Шоколадна вишиванка 5/5 Якщо ви шукаєте солодощі, які справді при…" at bounding box center [976, 618] width 537 height 764
copy h1 "Набір цукерок Шоколадна вишиванка"
